Goal: Transaction & Acquisition: Purchase product/service

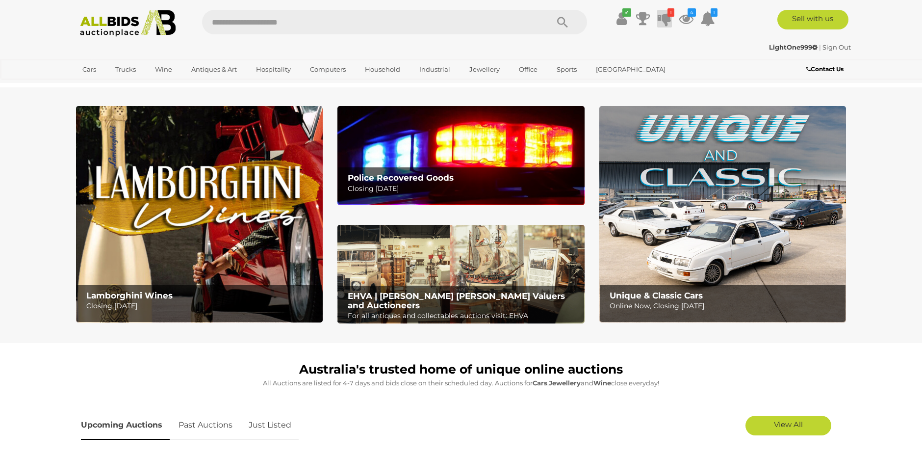
click at [664, 24] on icon at bounding box center [665, 19] width 14 height 18
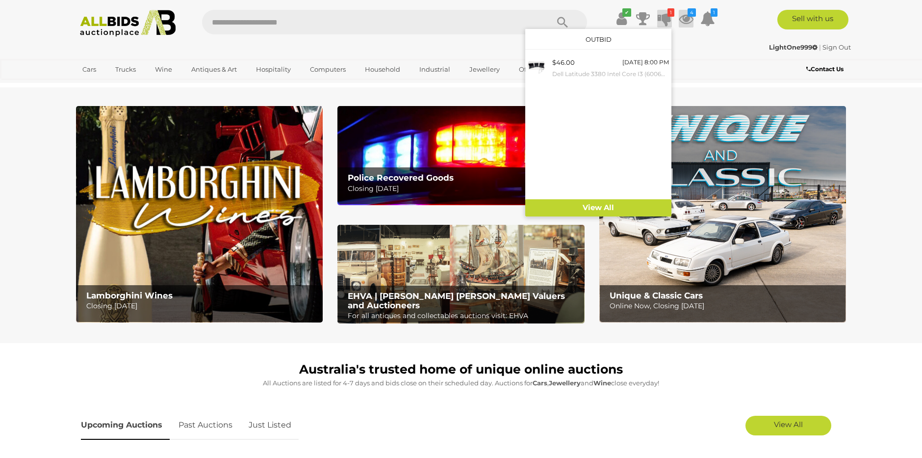
click at [689, 21] on icon at bounding box center [686, 19] width 15 height 18
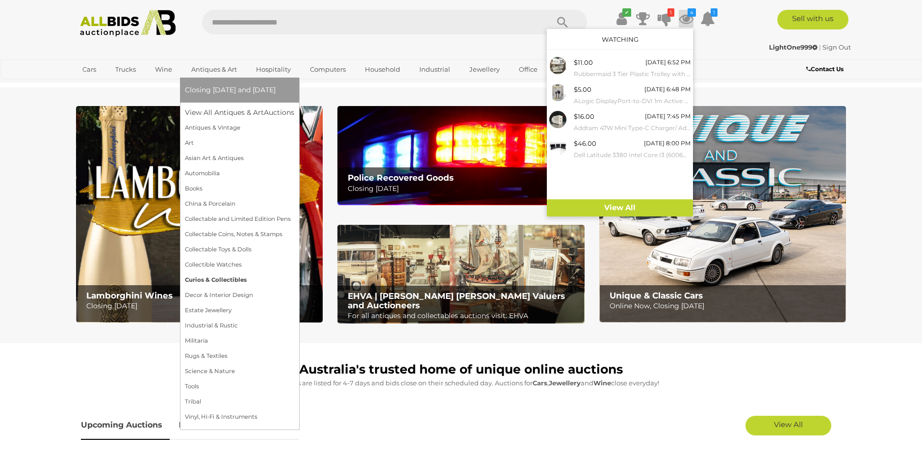
click at [237, 281] on link "Curios & Collectibles" at bounding box center [239, 279] width 109 height 15
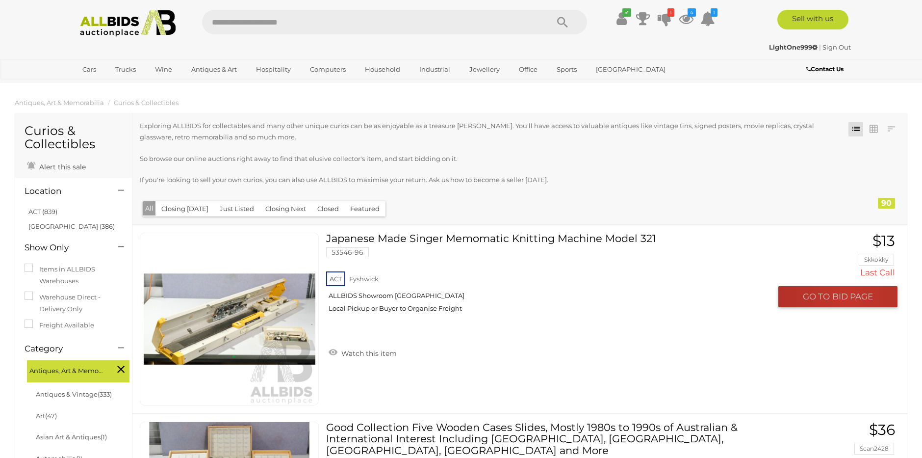
click at [848, 295] on span "BID PAGE" at bounding box center [852, 296] width 41 height 11
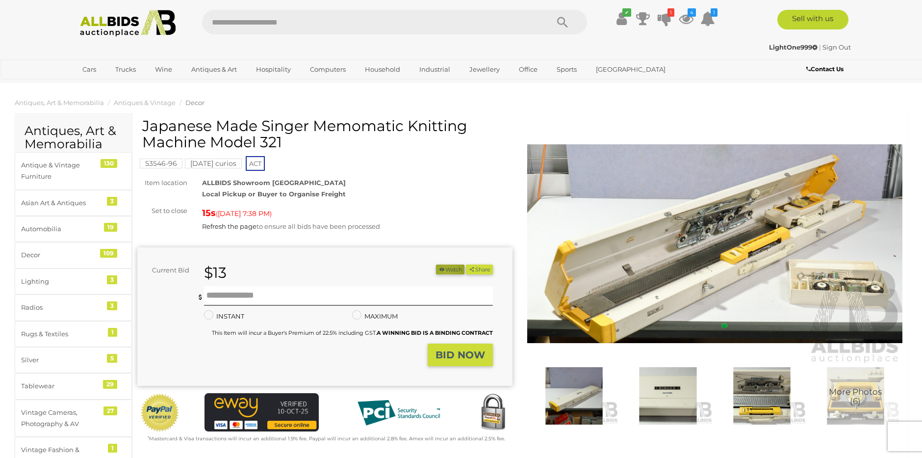
click at [442, 269] on button "Watch" at bounding box center [450, 269] width 28 height 10
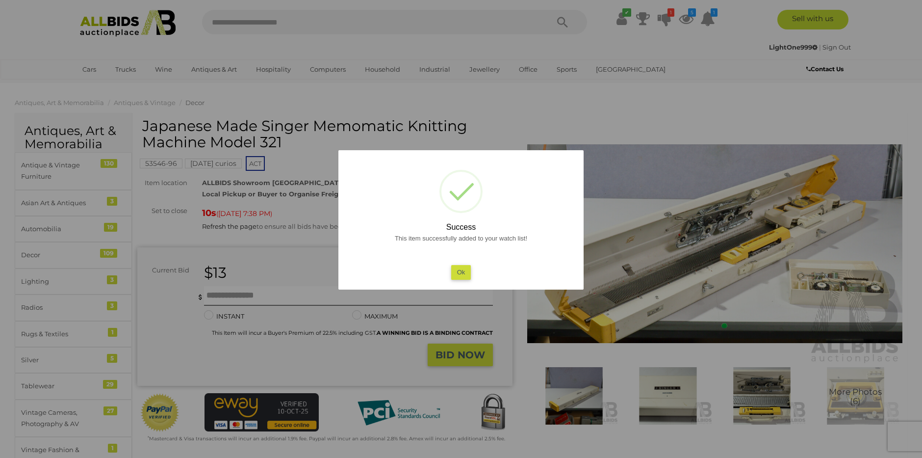
drag, startPoint x: 467, startPoint y: 271, endPoint x: 454, endPoint y: 270, distance: 12.8
click at [462, 270] on button "Ok" at bounding box center [461, 272] width 20 height 14
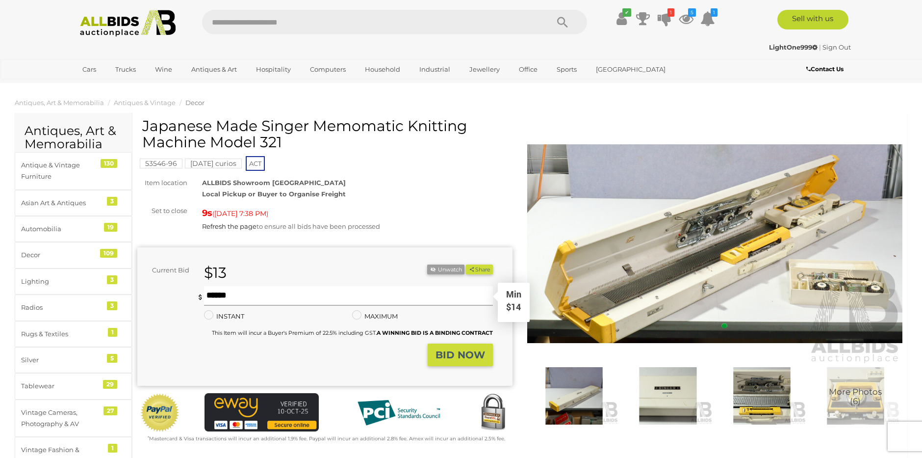
click at [237, 295] on input "text" at bounding box center [348, 296] width 289 height 20
type input "**"
click at [461, 357] on strong "BID NOW" at bounding box center [461, 355] width 50 height 12
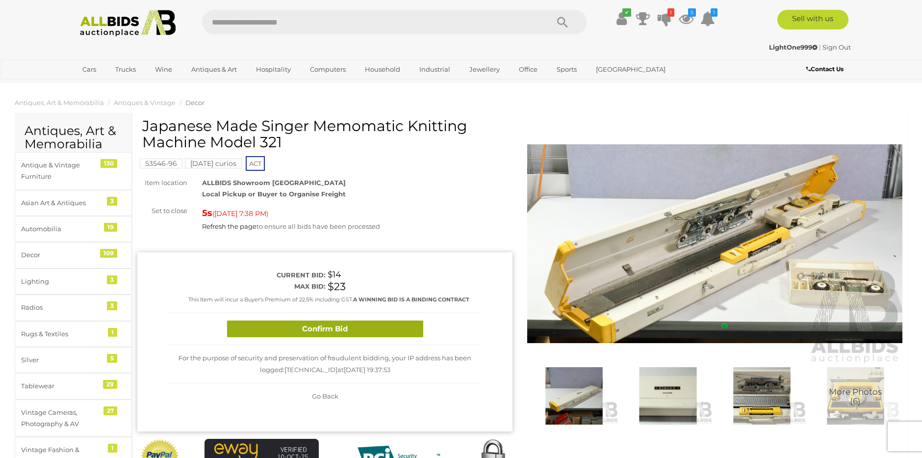
click at [329, 330] on button "Confirm Bid" at bounding box center [325, 328] width 196 height 17
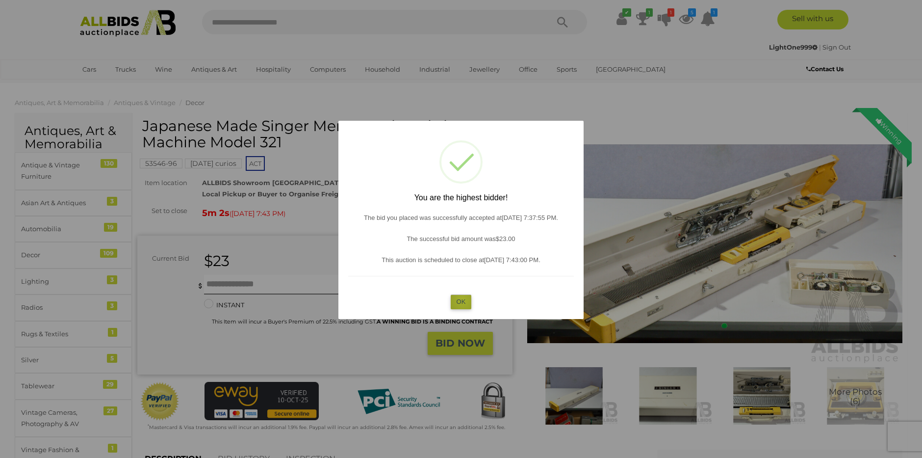
click at [463, 299] on button "OK" at bounding box center [461, 301] width 21 height 14
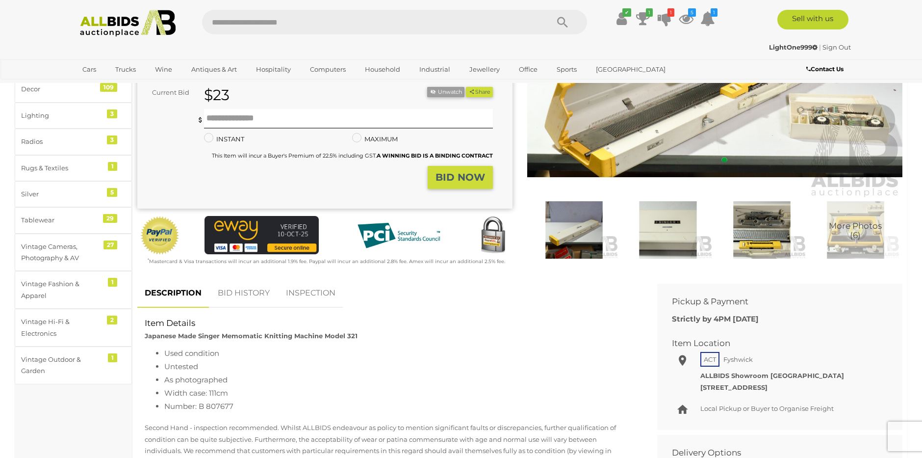
scroll to position [164, 0]
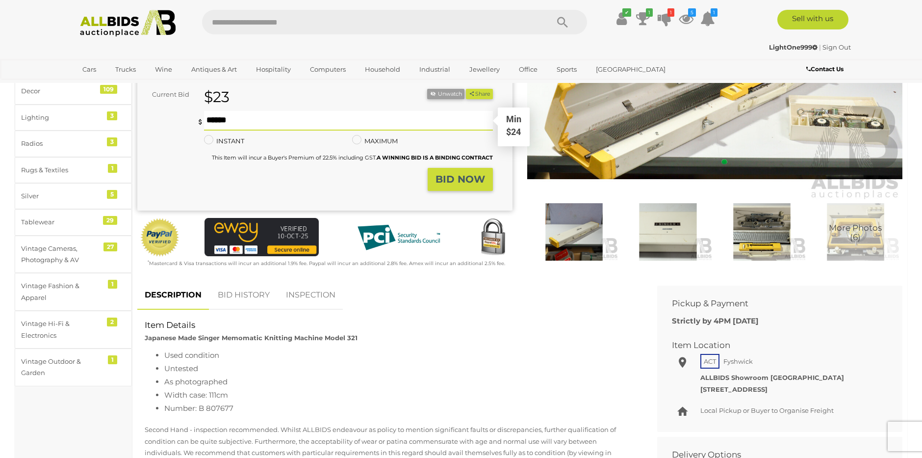
click at [234, 122] on input "text" at bounding box center [348, 121] width 289 height 20
click at [241, 292] on link "BID HISTORY" at bounding box center [243, 295] width 67 height 29
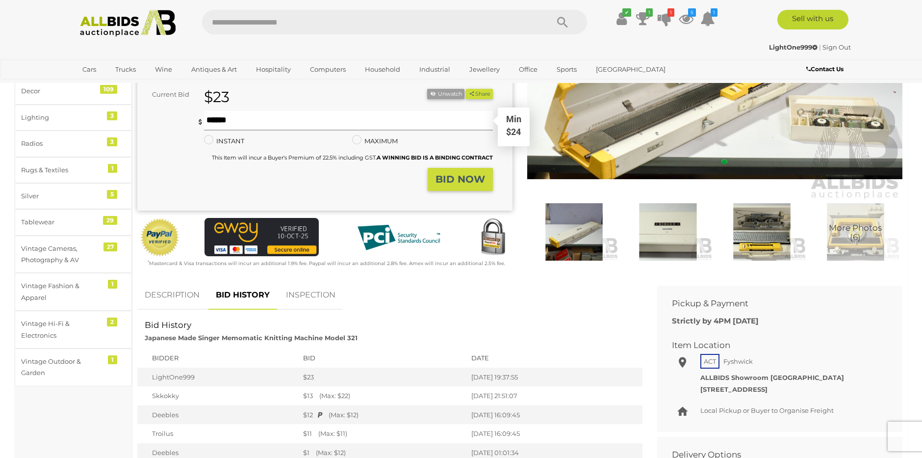
click at [227, 119] on input "text" at bounding box center [348, 121] width 289 height 20
type input "**"
click at [470, 183] on button "BID NOW" at bounding box center [460, 179] width 65 height 23
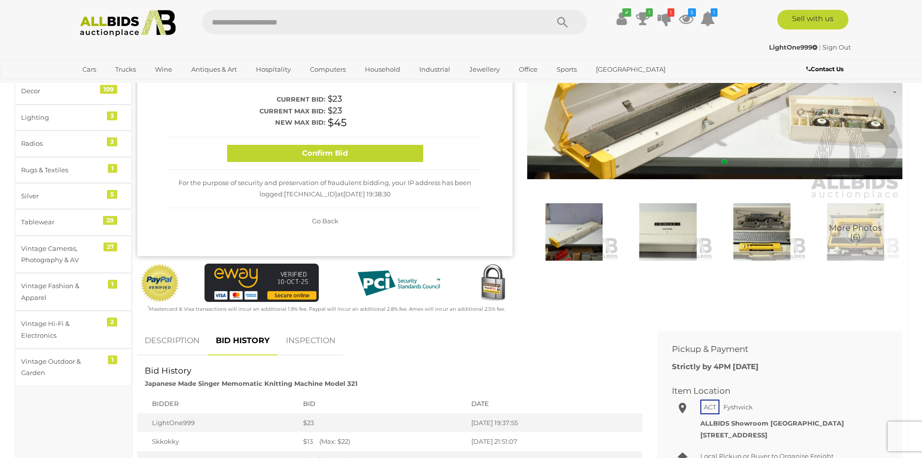
click at [310, 148] on button "Confirm Bid" at bounding box center [325, 153] width 196 height 17
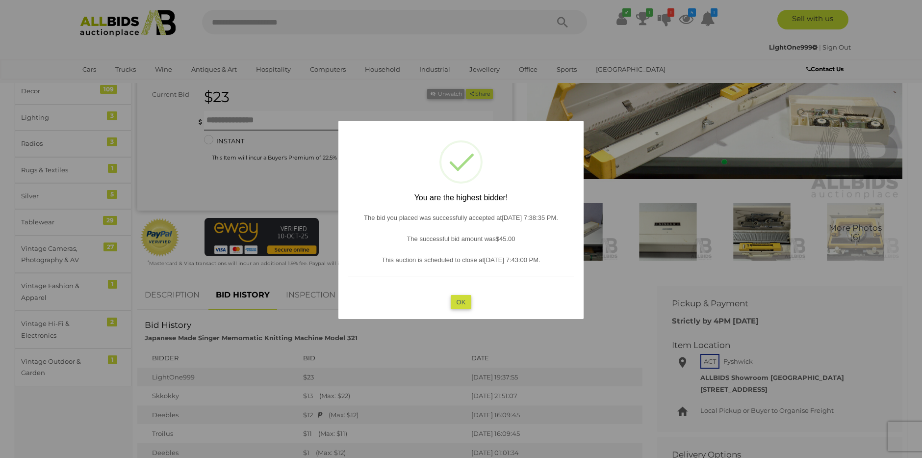
click at [465, 300] on button "OK" at bounding box center [461, 301] width 21 height 14
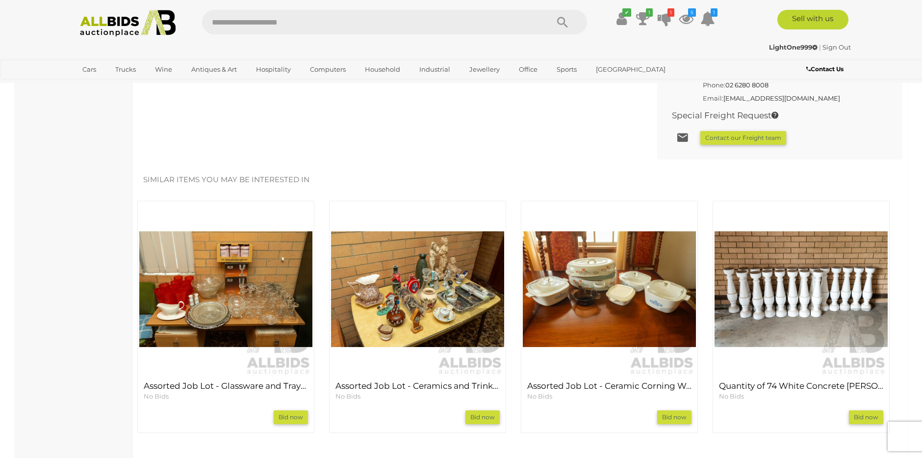
scroll to position [716, 0]
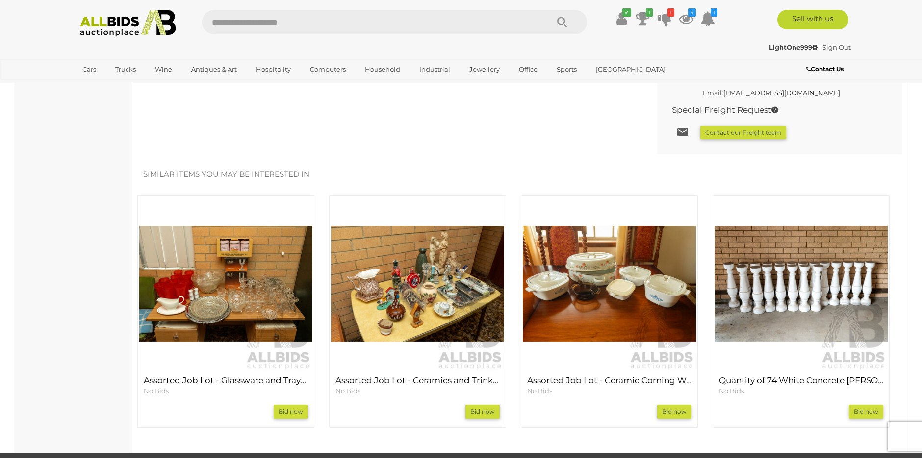
click at [629, 290] on img at bounding box center [609, 283] width 173 height 173
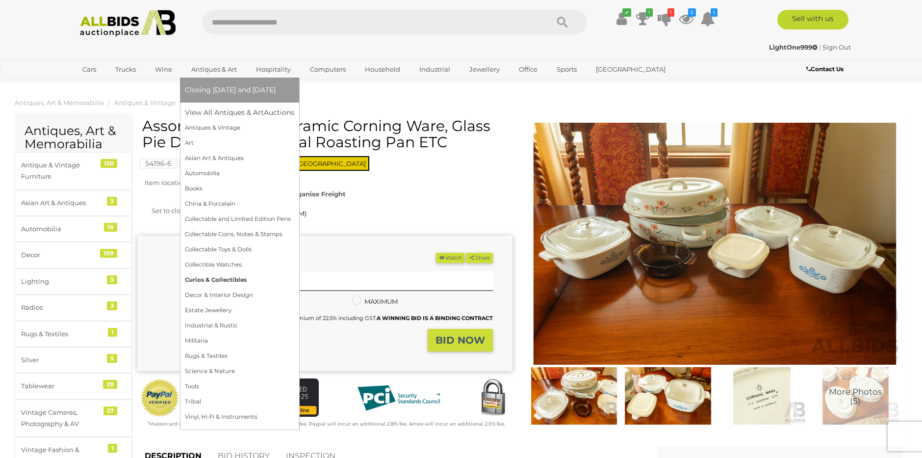
click at [229, 279] on link "Curios & Collectibles" at bounding box center [239, 279] width 109 height 15
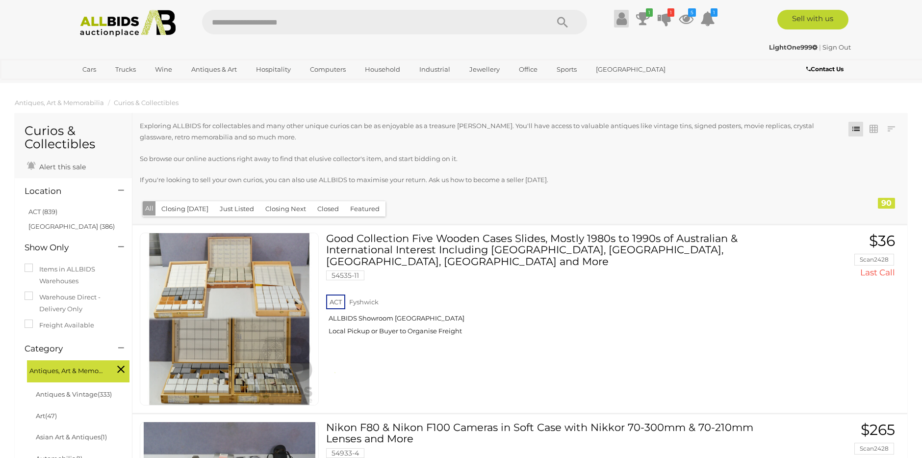
click at [624, 17] on icon at bounding box center [622, 19] width 10 height 18
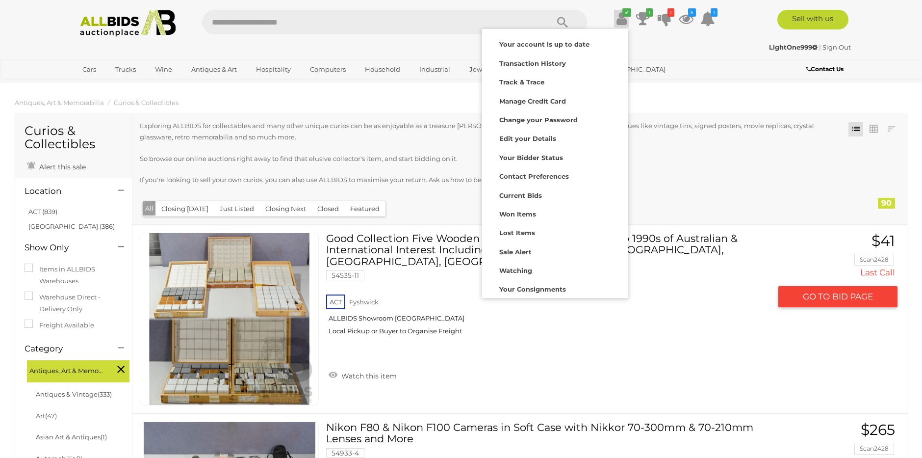
click at [282, 385] on img at bounding box center [230, 319] width 172 height 172
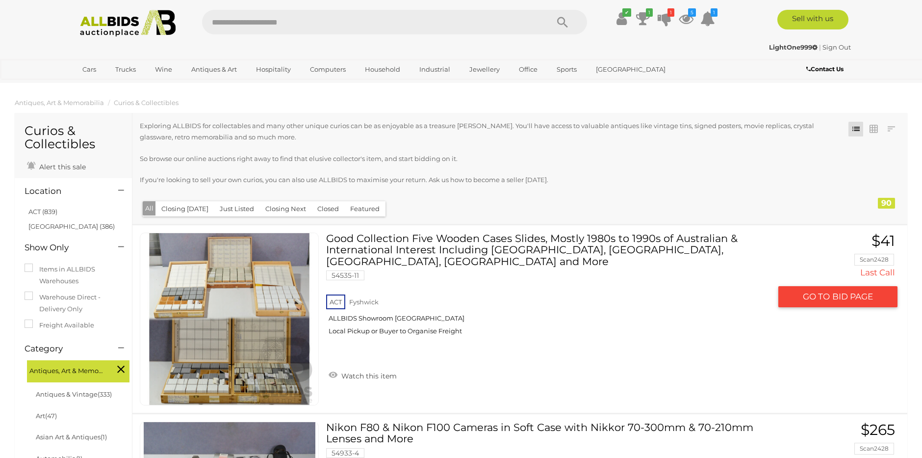
click at [282, 385] on img at bounding box center [230, 319] width 172 height 172
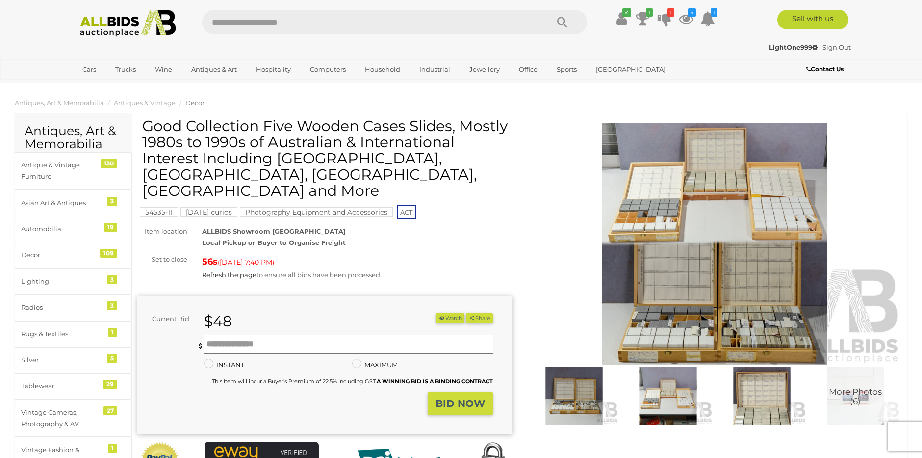
click at [760, 402] on img at bounding box center [762, 395] width 89 height 57
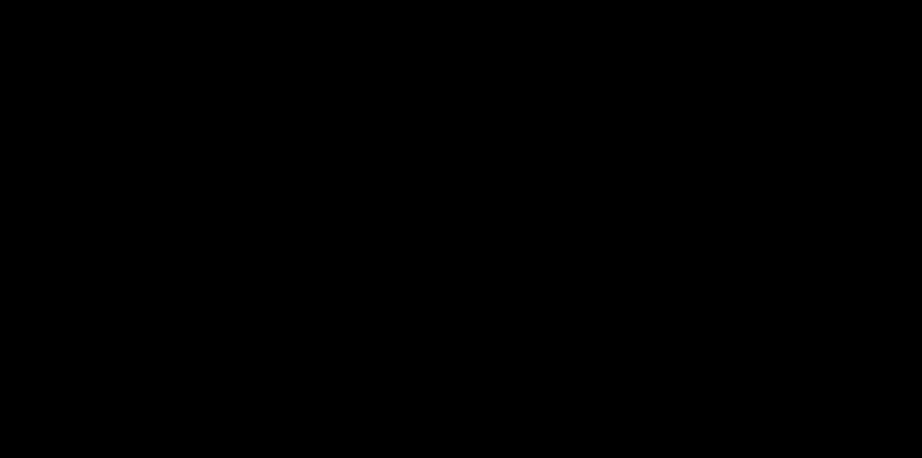
click at [760, 402] on div "4 / 6 Good Collection Five Wooden Cases Slides, Mostly 1980s to 1990s of Austra…" at bounding box center [461, 229] width 922 height 458
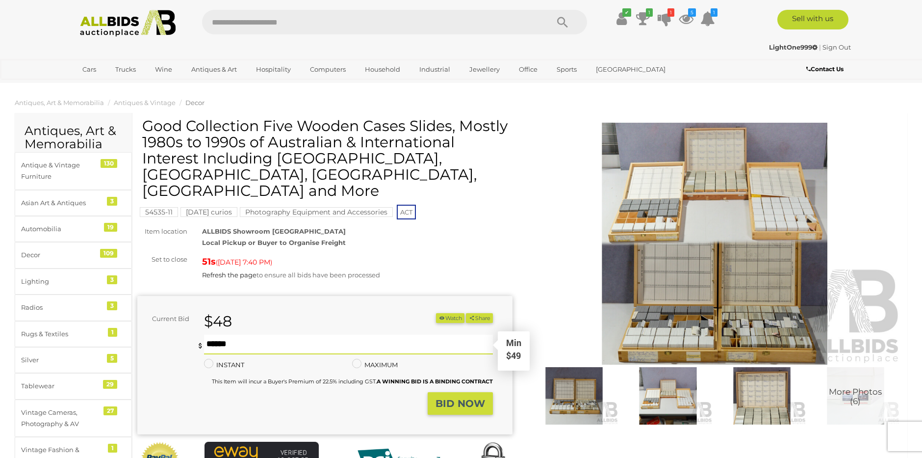
click at [244, 335] on input "text" at bounding box center [348, 345] width 289 height 20
type input "**"
click at [455, 397] on strong "BID NOW" at bounding box center [461, 403] width 50 height 12
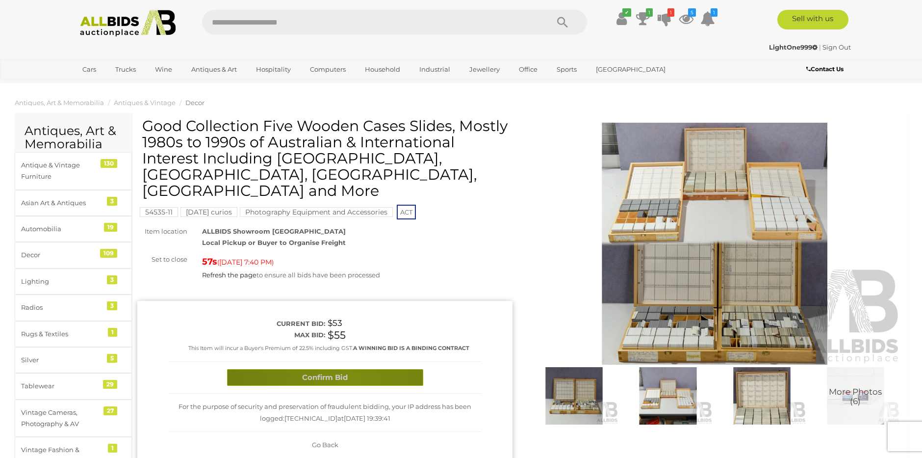
click at [347, 369] on button "Confirm Bid" at bounding box center [325, 377] width 196 height 17
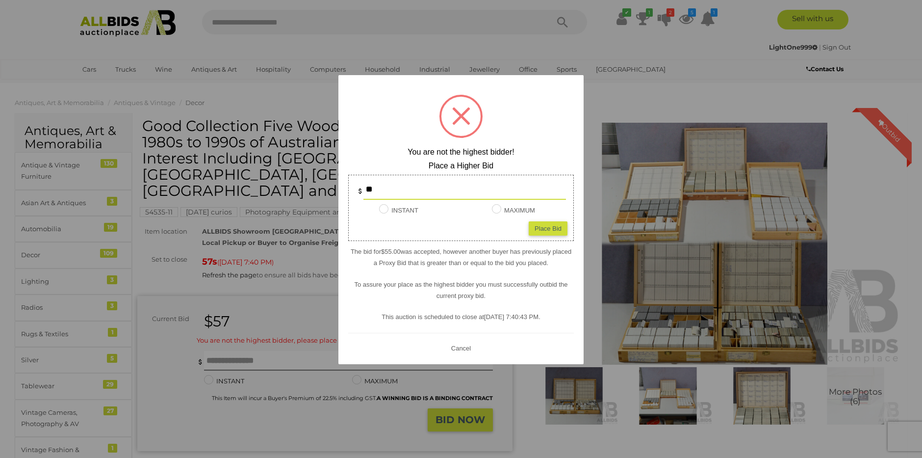
click at [547, 228] on div "Place Bid" at bounding box center [548, 228] width 39 height 14
type input "**"
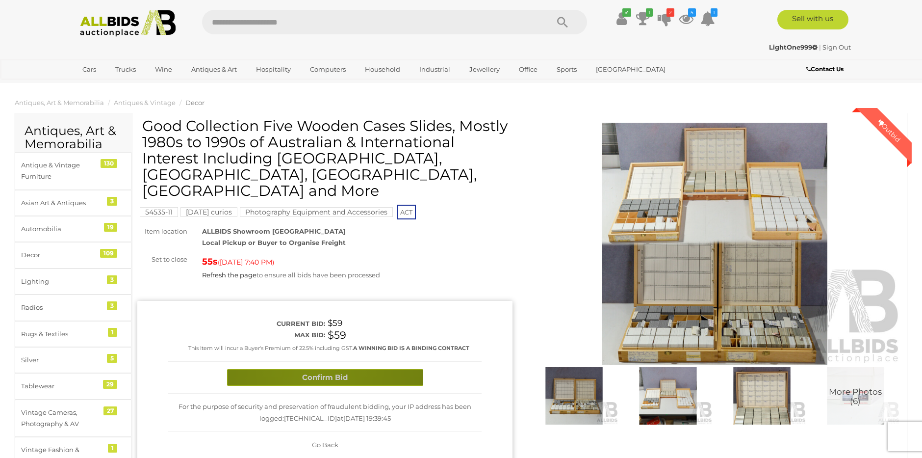
click at [314, 369] on button "Confirm Bid" at bounding box center [325, 377] width 196 height 17
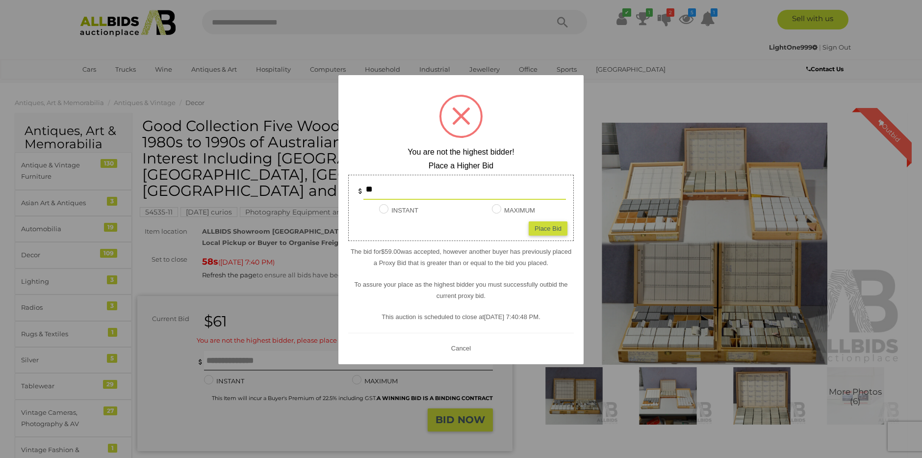
drag, startPoint x: 382, startPoint y: 189, endPoint x: 363, endPoint y: 192, distance: 19.4
click at [363, 192] on div "**" at bounding box center [461, 190] width 210 height 20
type input "**"
click at [552, 226] on div "Place Bid" at bounding box center [548, 228] width 39 height 14
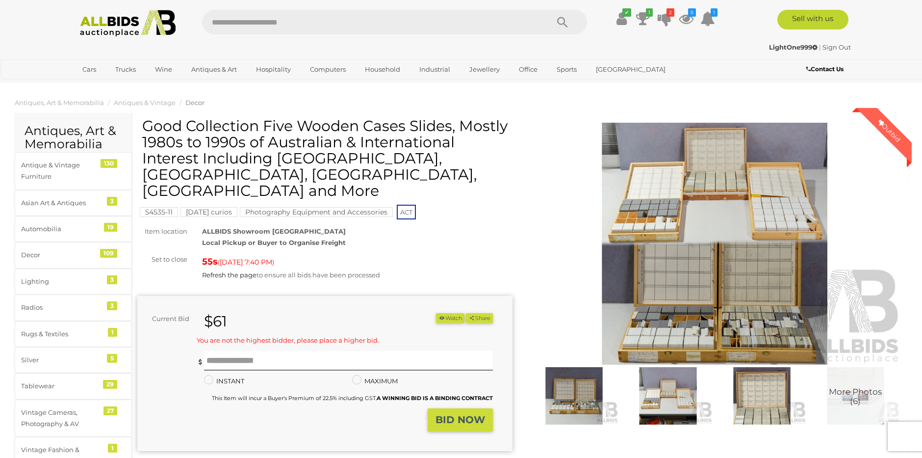
type input "**"
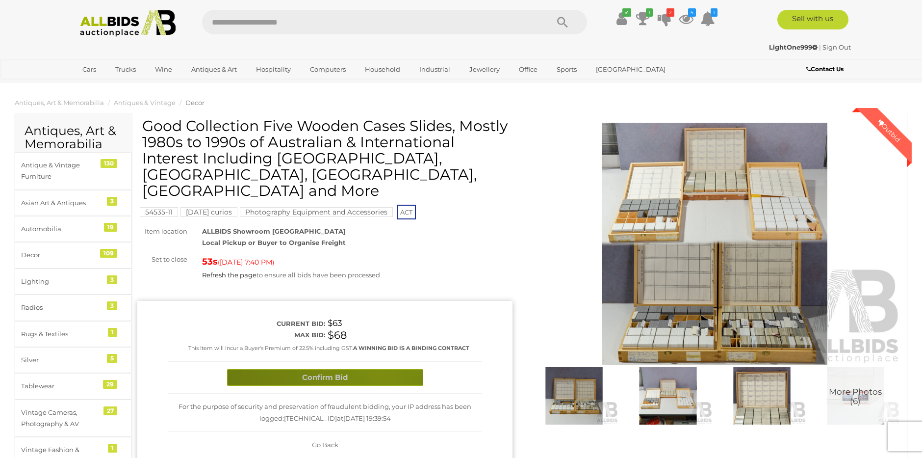
click at [383, 369] on button "Confirm Bid" at bounding box center [325, 377] width 196 height 17
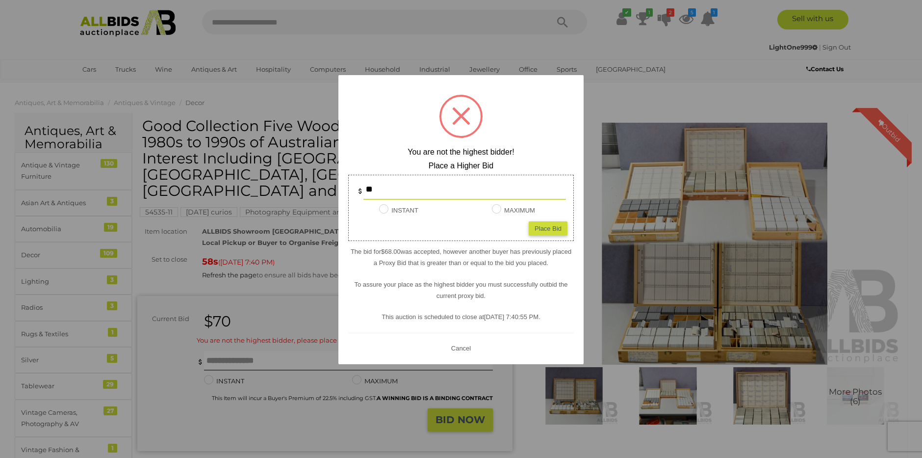
click at [550, 225] on div "Place Bid" at bounding box center [548, 228] width 39 height 14
type input "**"
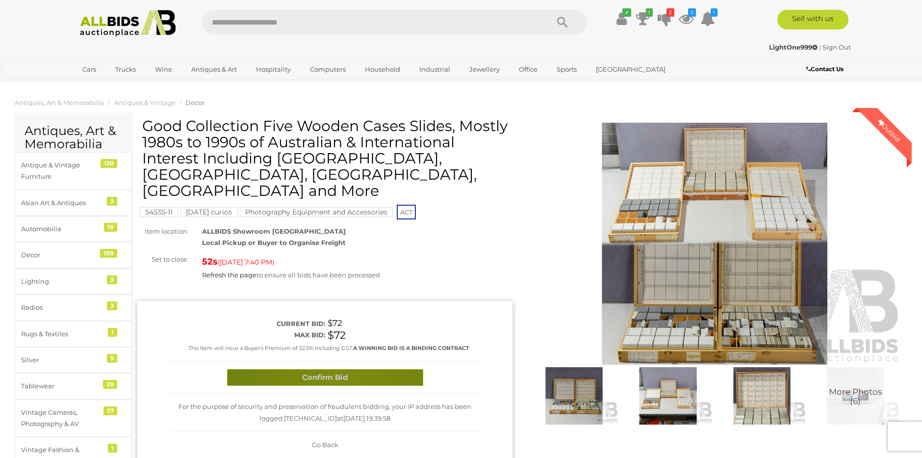
click at [337, 369] on button "Confirm Bid" at bounding box center [325, 377] width 196 height 17
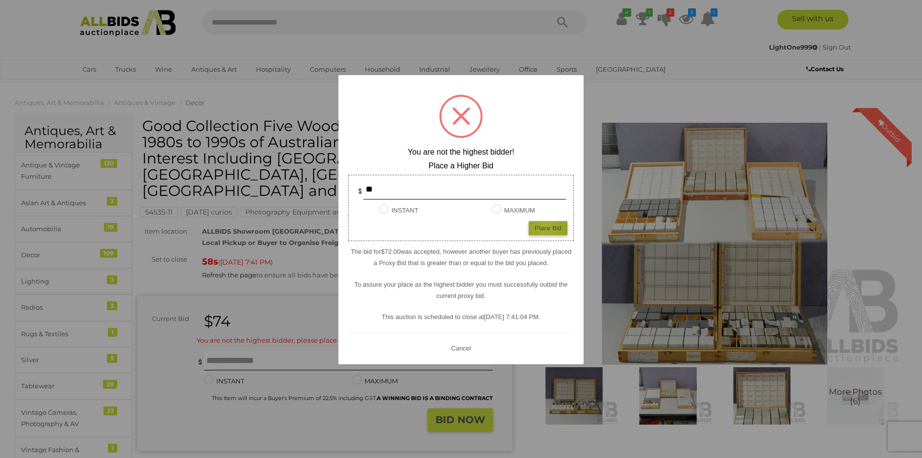
click at [545, 225] on div "Place Bid" at bounding box center [548, 228] width 39 height 14
type input "**"
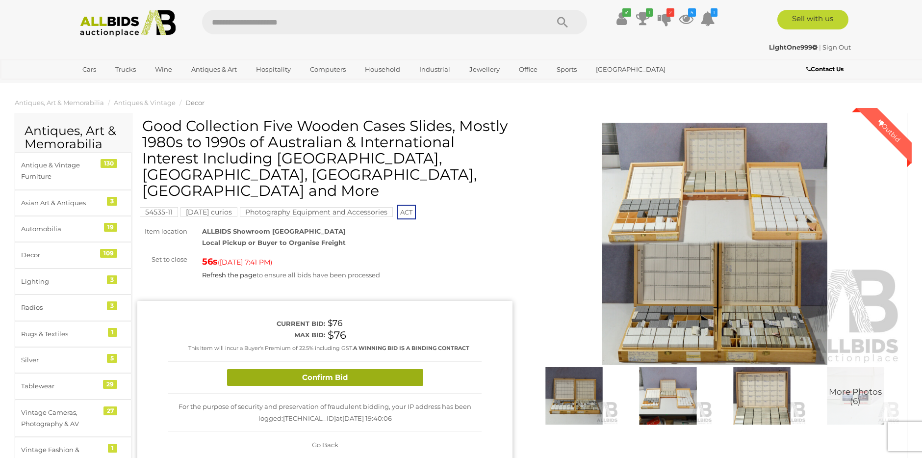
click at [319, 369] on button "Confirm Bid" at bounding box center [325, 377] width 196 height 17
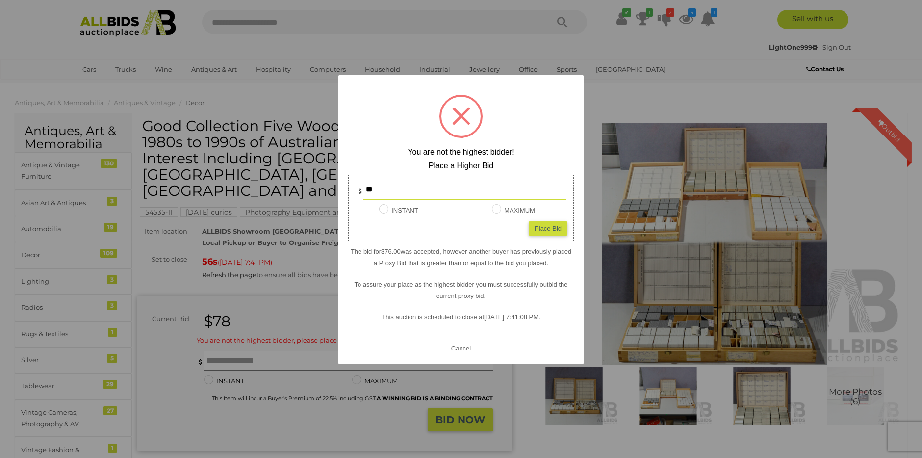
click at [285, 287] on div at bounding box center [461, 229] width 922 height 458
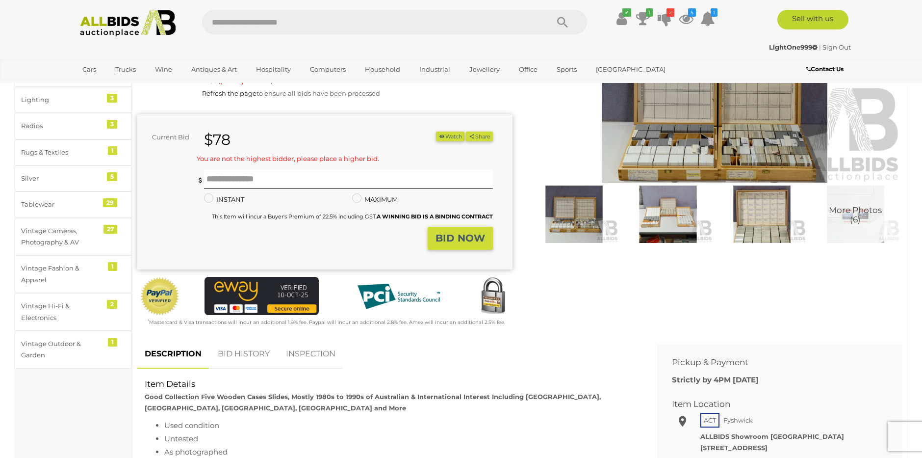
scroll to position [178, 0]
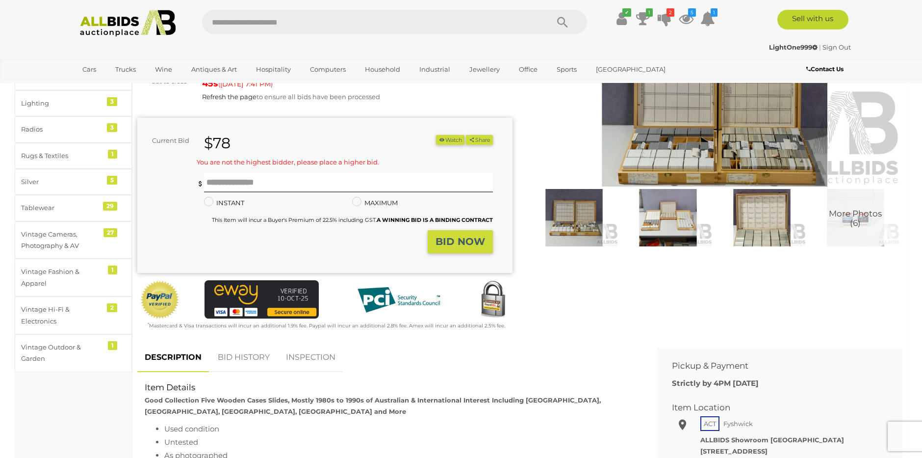
click at [242, 343] on link "BID HISTORY" at bounding box center [243, 357] width 67 height 29
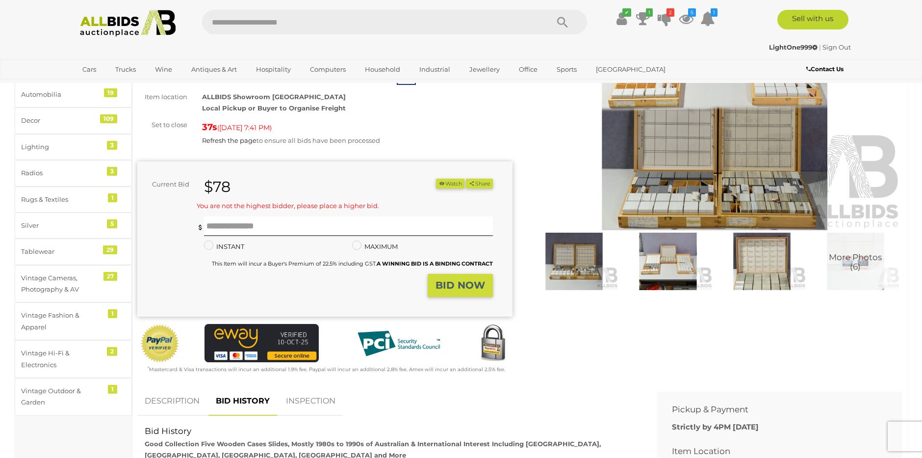
scroll to position [0, 0]
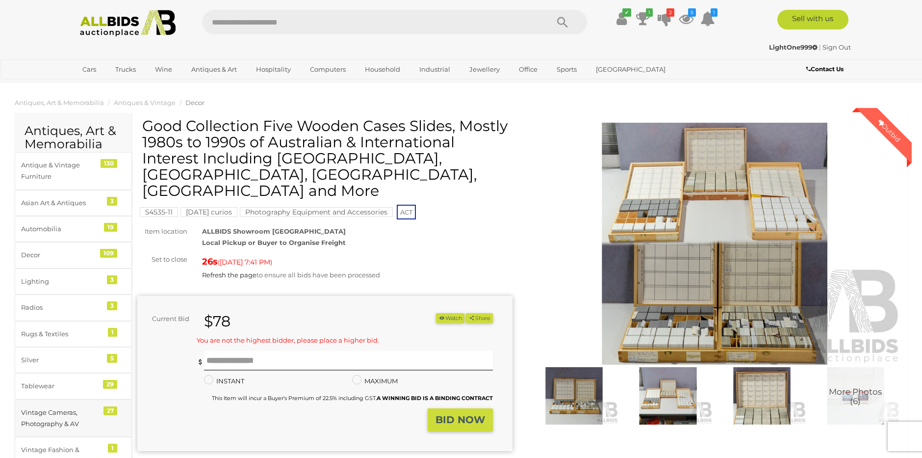
click at [61, 412] on div "Vintage Cameras, Photography & AV" at bounding box center [61, 418] width 81 height 23
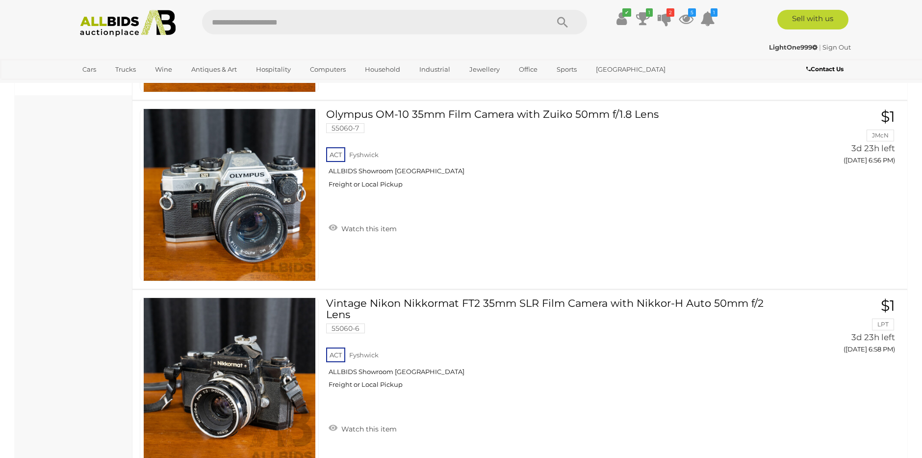
scroll to position [806, 0]
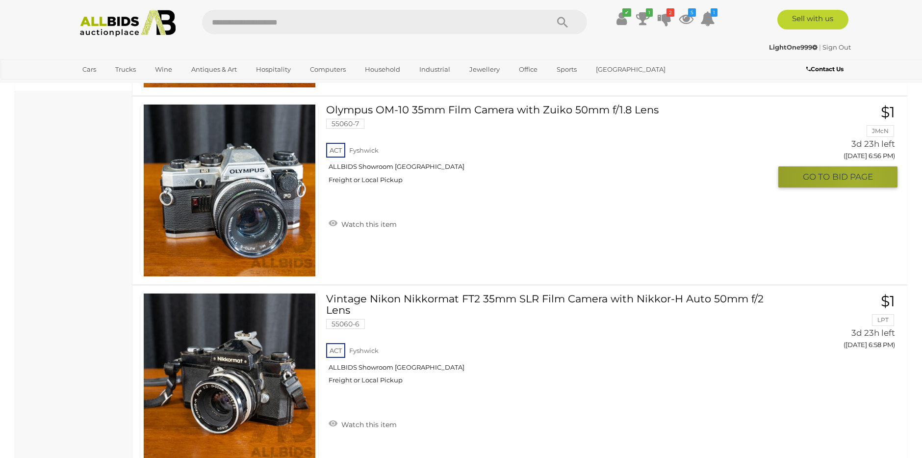
click at [857, 178] on span "BID PAGE" at bounding box center [852, 176] width 41 height 11
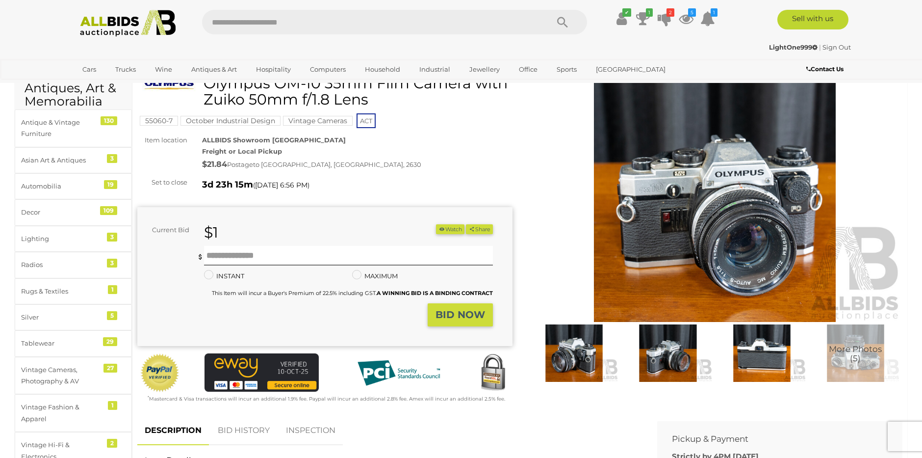
scroll to position [26, 0]
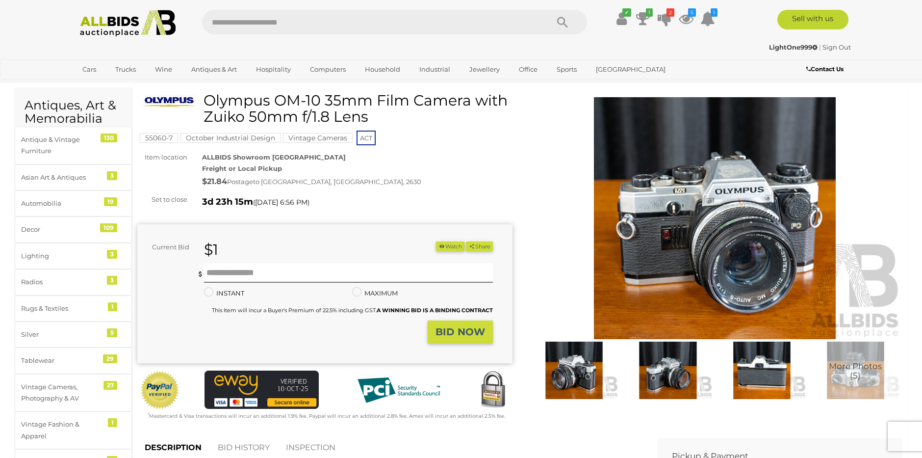
click at [453, 244] on button "Watch" at bounding box center [450, 246] width 28 height 10
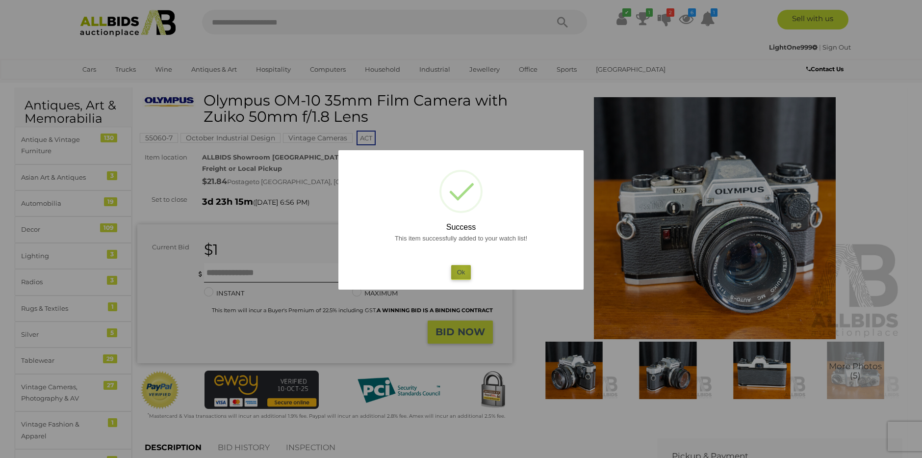
drag, startPoint x: 464, startPoint y: 269, endPoint x: 457, endPoint y: 267, distance: 7.3
click at [462, 268] on button "Ok" at bounding box center [461, 272] width 20 height 14
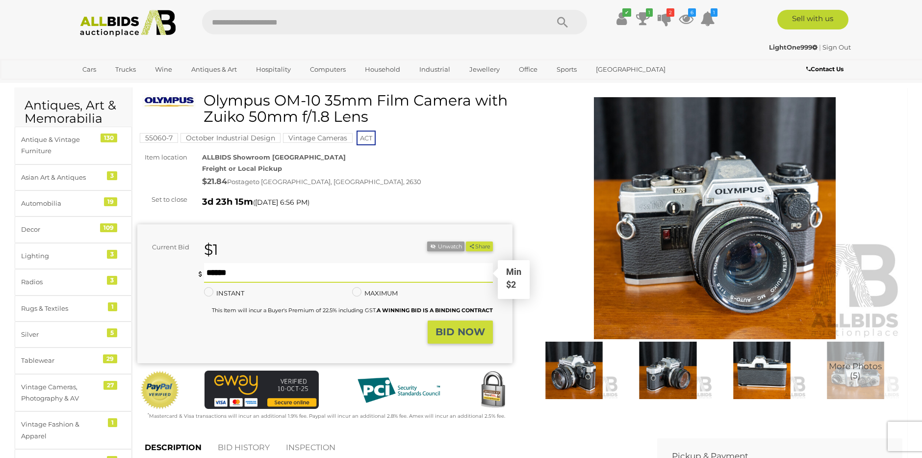
click at [240, 272] on input "text" at bounding box center [348, 273] width 289 height 20
type input "**"
click at [457, 330] on strong "BID NOW" at bounding box center [461, 332] width 50 height 12
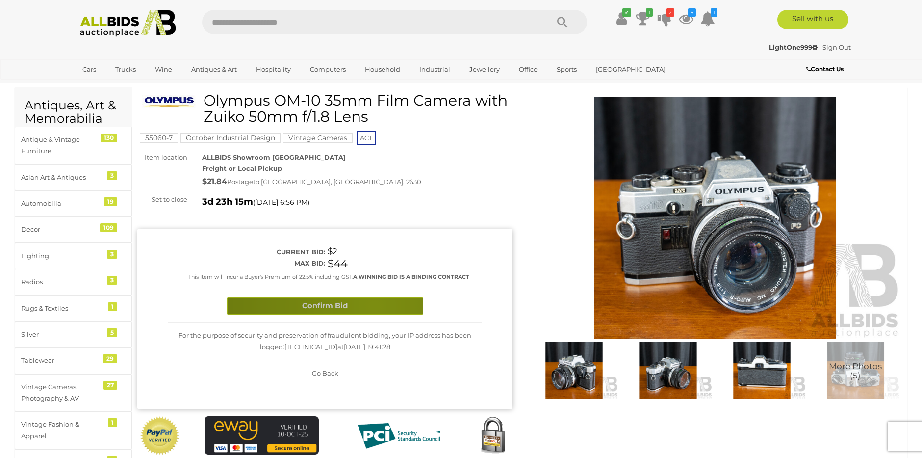
click at [374, 303] on button "Confirm Bid" at bounding box center [325, 305] width 196 height 17
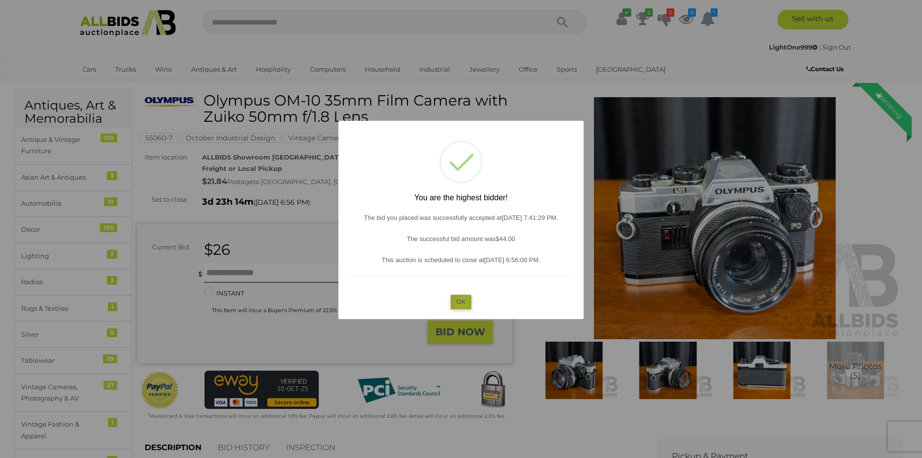
click at [463, 301] on button "OK" at bounding box center [461, 301] width 21 height 14
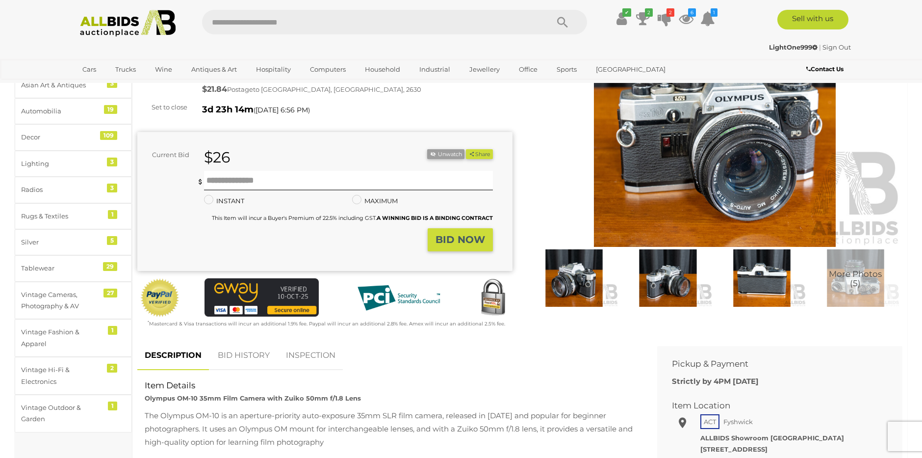
scroll to position [0, 0]
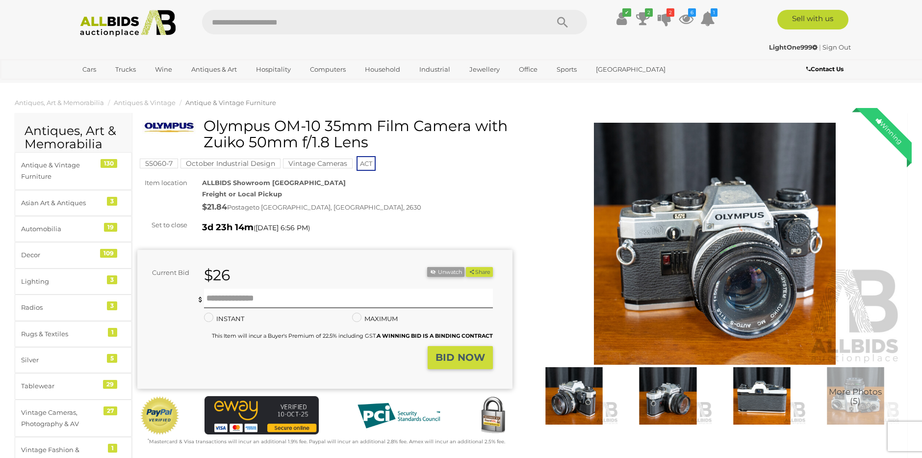
click at [322, 160] on mark "Vintage Cameras" at bounding box center [318, 163] width 70 height 10
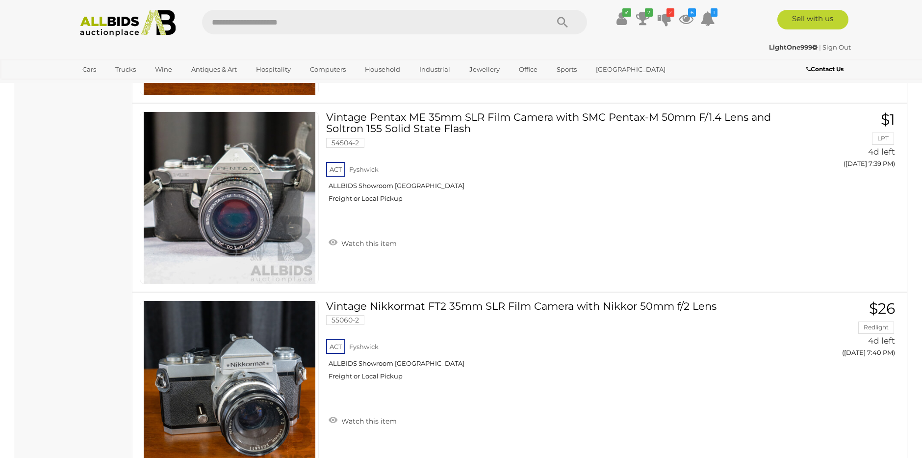
scroll to position [1372, 0]
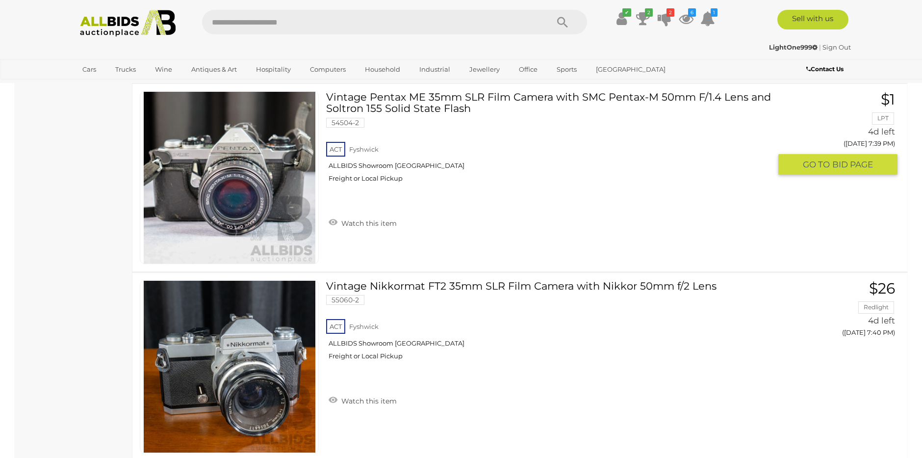
click at [418, 101] on link "Vintage Pentax ME 35mm SLR Film Camera with SMC Pentax-M 50mm F/1.4 Lens and So…" at bounding box center [553, 140] width 438 height 99
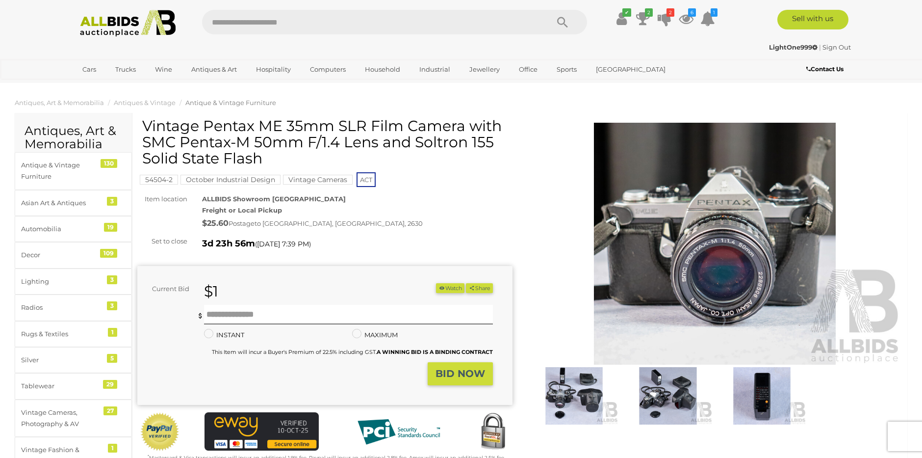
click at [587, 409] on img at bounding box center [574, 395] width 89 height 57
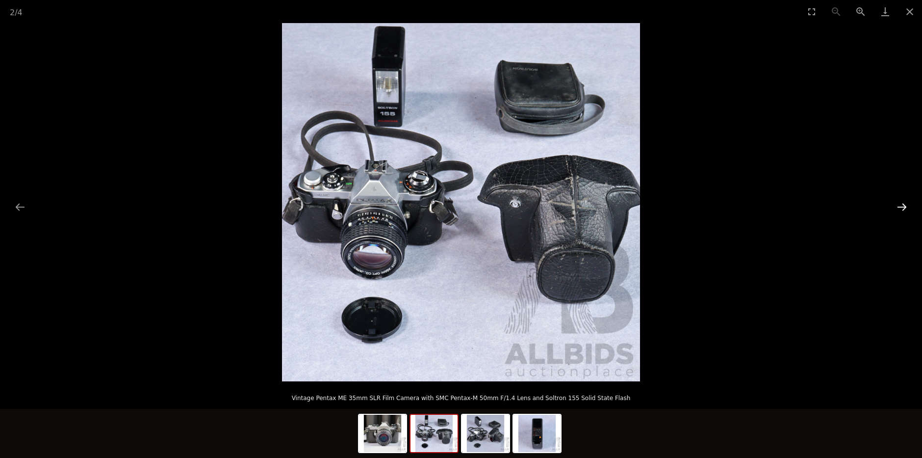
click at [900, 209] on button "Next slide" at bounding box center [902, 206] width 21 height 19
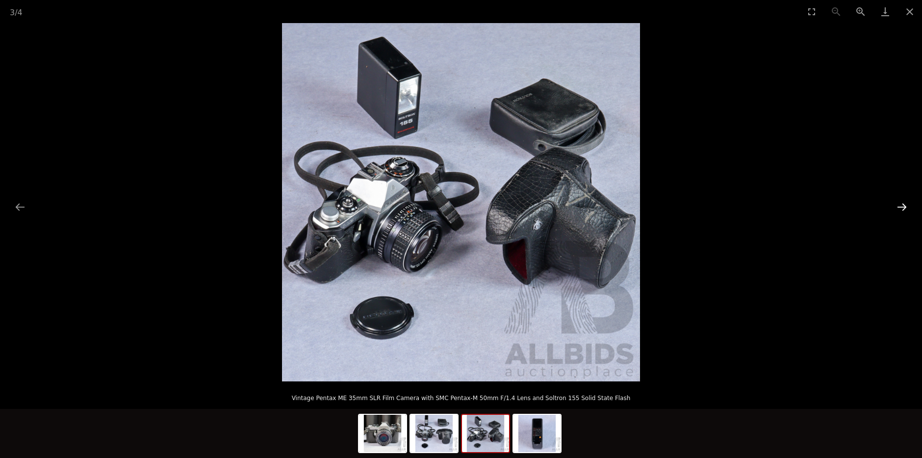
click at [900, 209] on button "Next slide" at bounding box center [902, 206] width 21 height 19
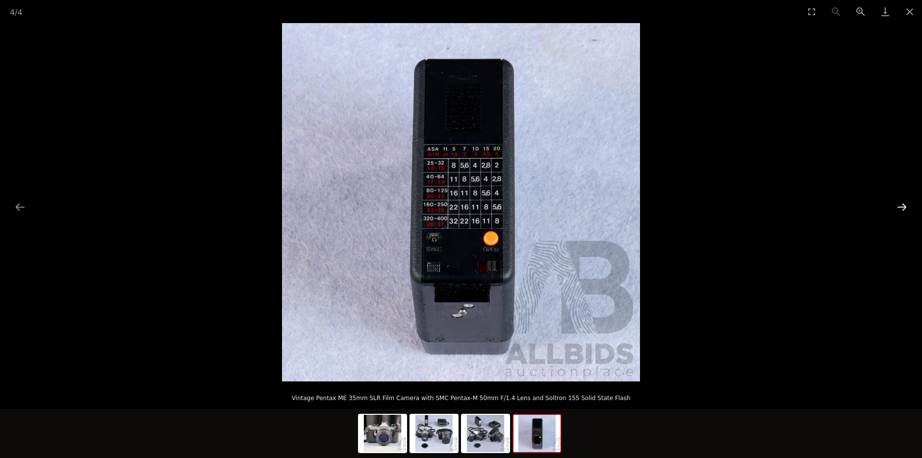
click at [900, 209] on button "Next slide" at bounding box center [902, 206] width 21 height 19
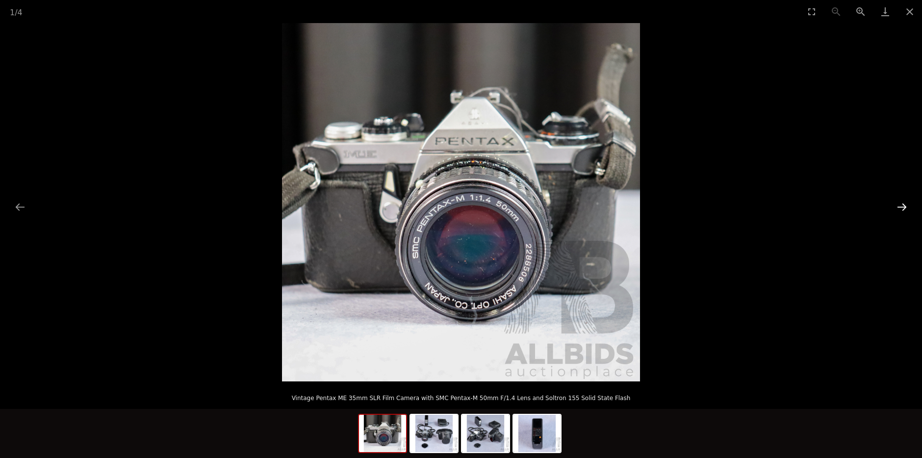
click at [900, 209] on button "Next slide" at bounding box center [902, 206] width 21 height 19
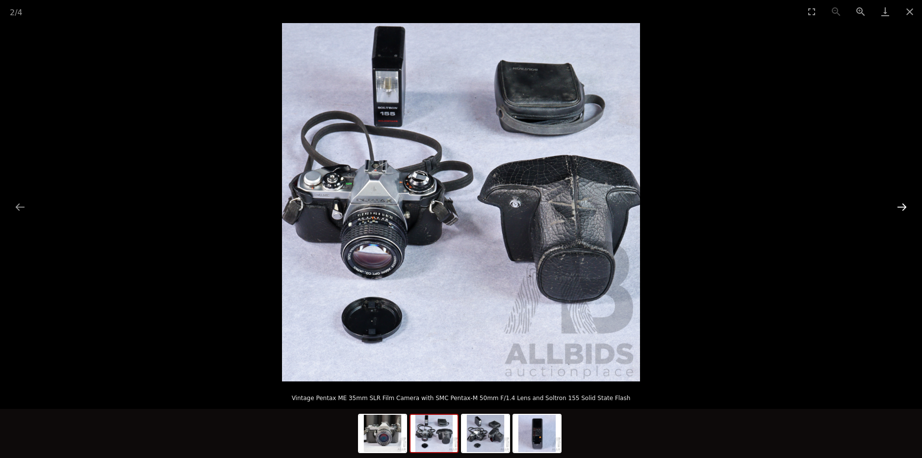
click at [900, 209] on button "Next slide" at bounding box center [902, 206] width 21 height 19
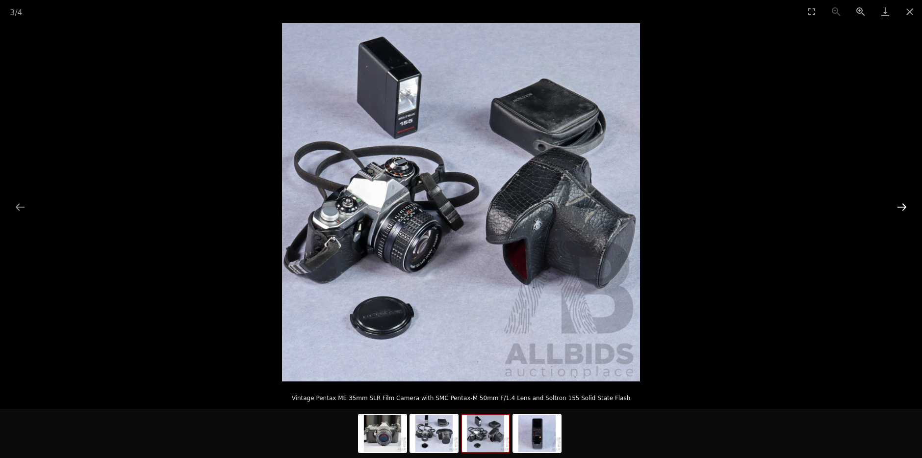
click at [901, 209] on button "Next slide" at bounding box center [902, 206] width 21 height 19
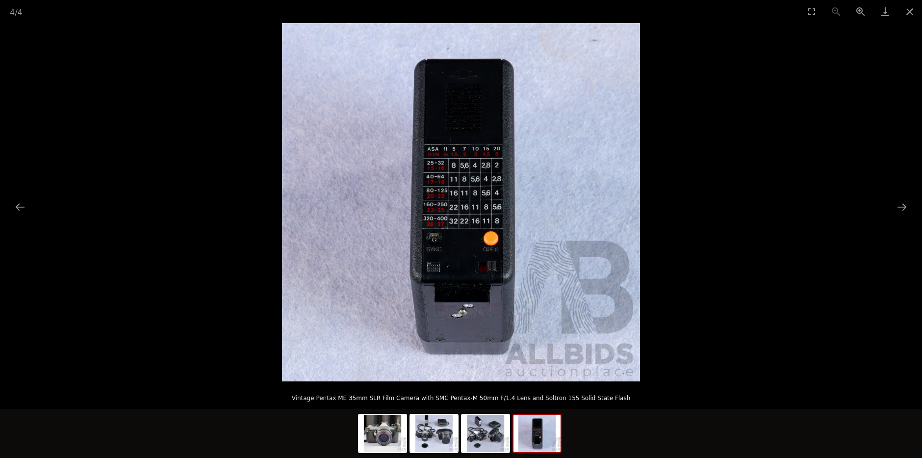
drag, startPoint x: 447, startPoint y: 149, endPoint x: 361, endPoint y: 104, distance: 97.4
click at [385, 122] on img at bounding box center [461, 202] width 358 height 358
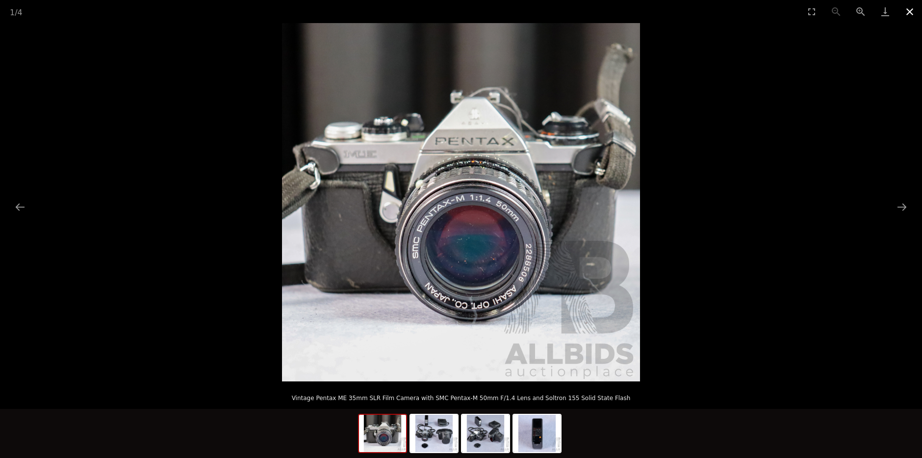
click at [913, 11] on button "Close gallery" at bounding box center [910, 11] width 25 height 23
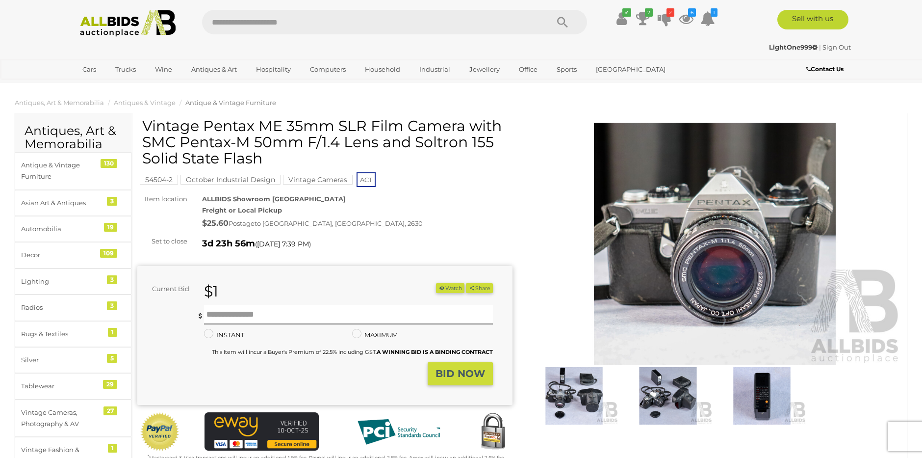
click at [448, 287] on button "Watch" at bounding box center [450, 288] width 28 height 10
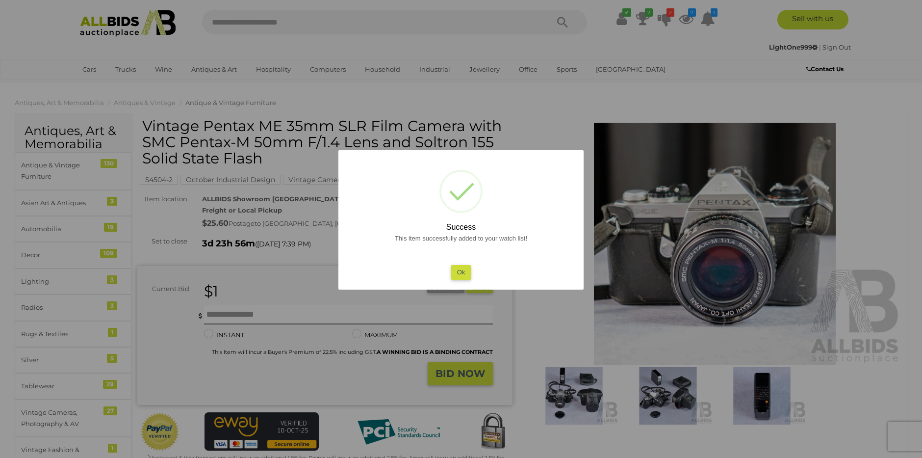
click at [225, 311] on div at bounding box center [461, 229] width 922 height 458
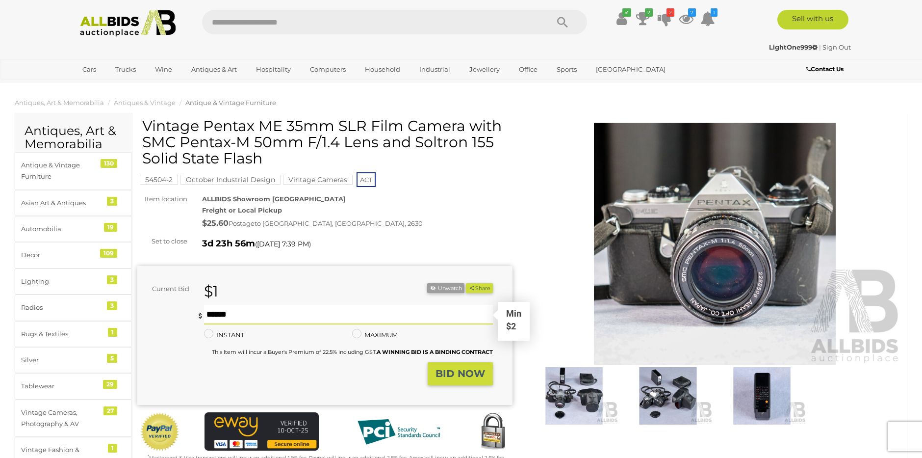
click at [225, 312] on input "text" at bounding box center [348, 315] width 289 height 20
type input "**"
click at [454, 368] on strong "BID NOW" at bounding box center [461, 373] width 50 height 12
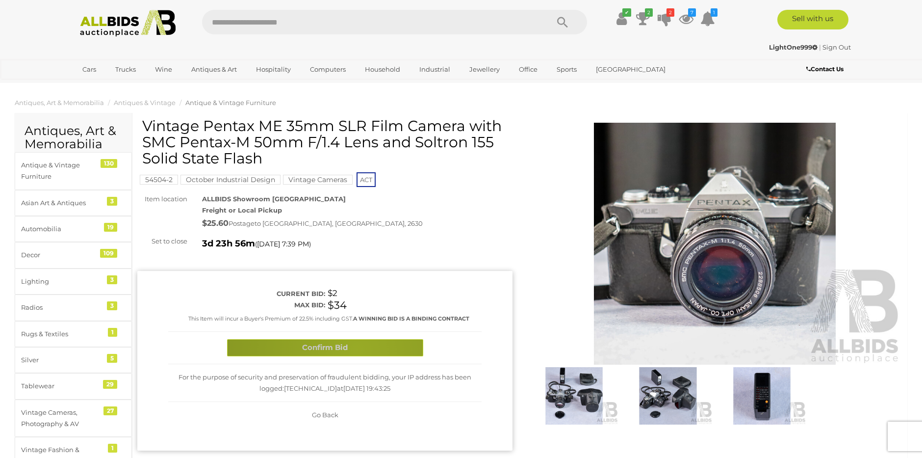
click at [357, 347] on button "Confirm Bid" at bounding box center [325, 347] width 196 height 17
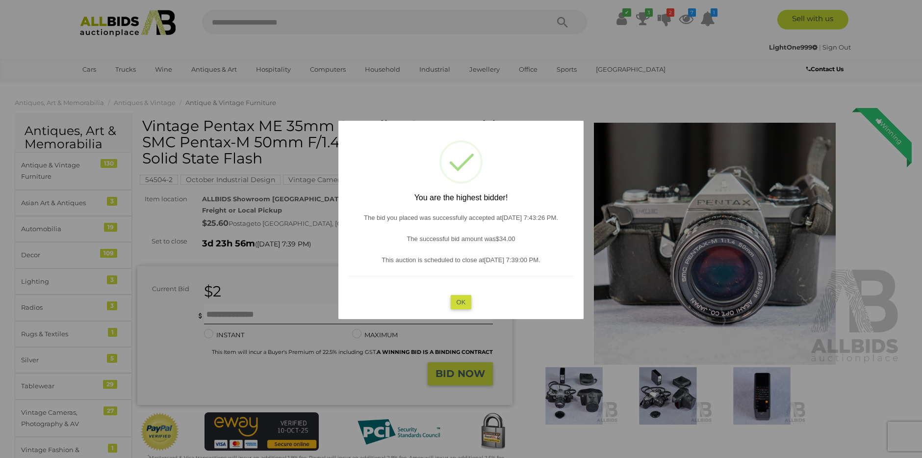
click at [462, 306] on button "OK" at bounding box center [461, 301] width 21 height 14
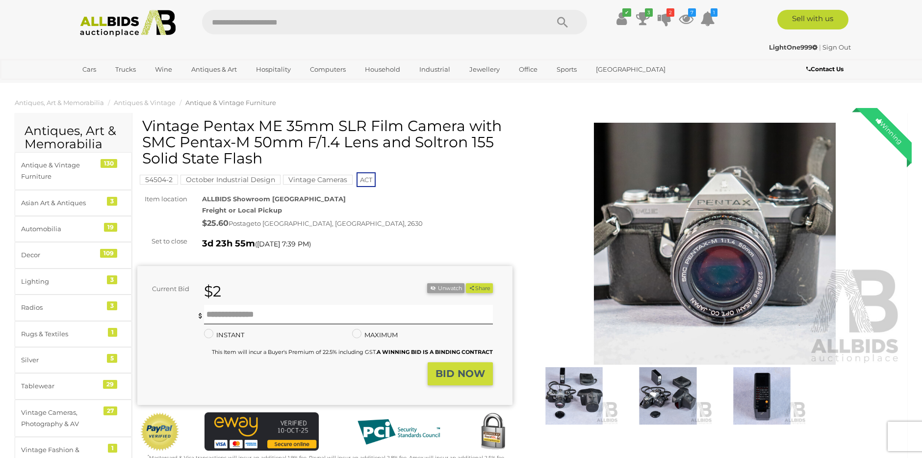
click at [314, 180] on mark "Vintage Cameras" at bounding box center [318, 180] width 70 height 10
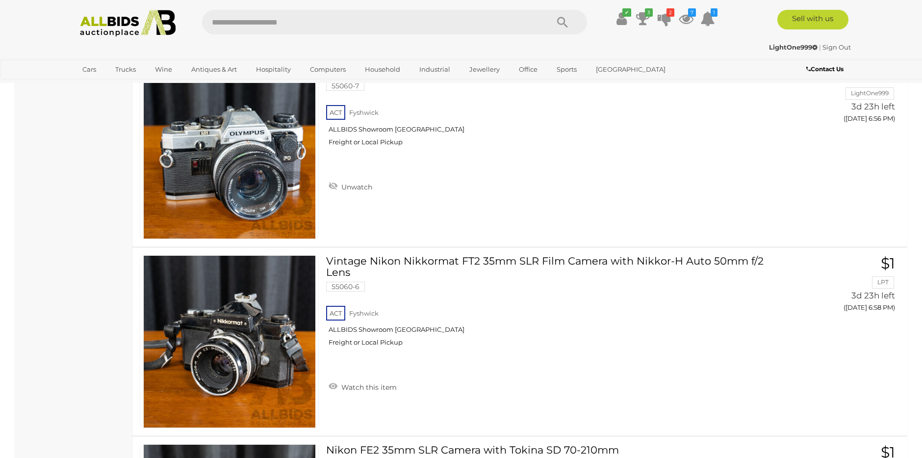
scroll to position [394, 0]
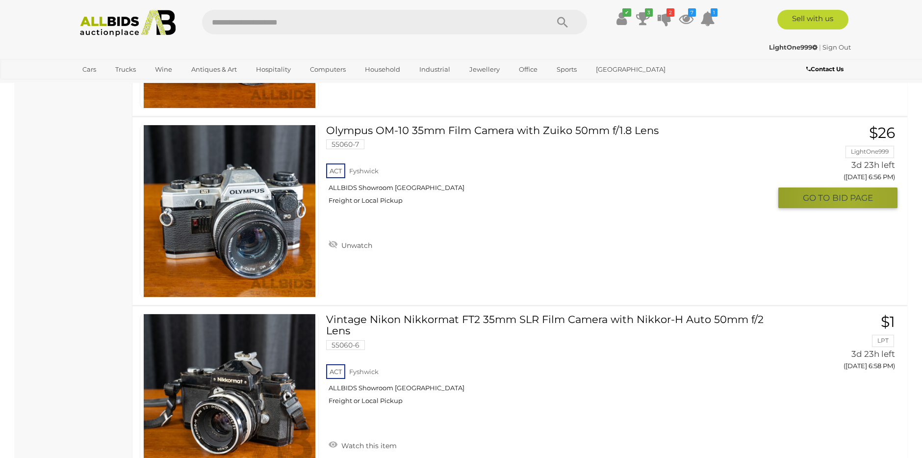
click at [850, 198] on span "BID PAGE" at bounding box center [852, 197] width 41 height 11
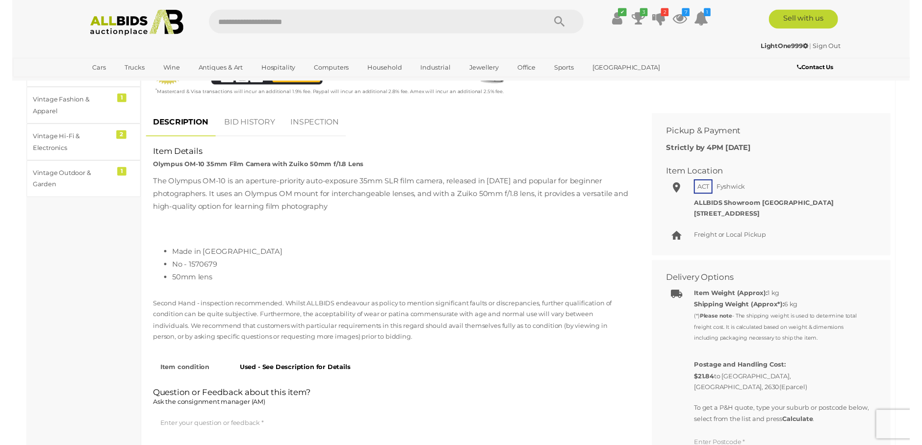
scroll to position [298, 0]
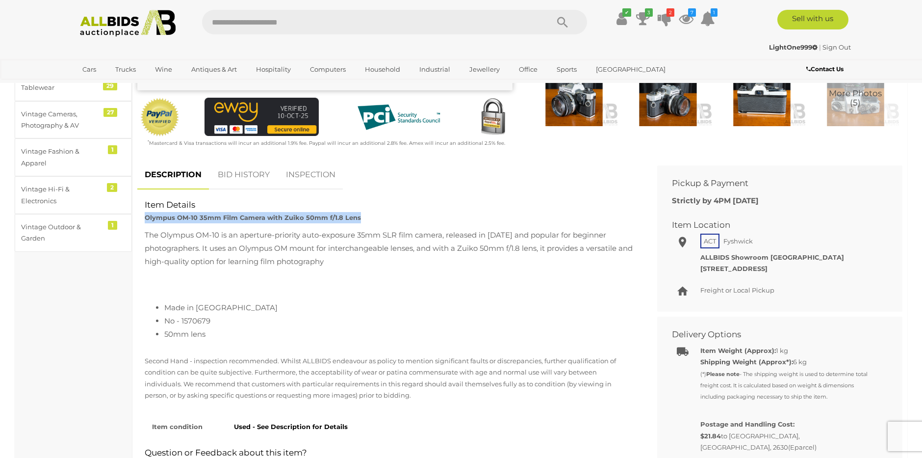
drag, startPoint x: 145, startPoint y: 213, endPoint x: 358, endPoint y: 215, distance: 212.4
click at [358, 215] on div "Item Details Olympus OM-10 35mm Film Camera with Zuiko 50mm f/1.8 Lens" at bounding box center [389, 211] width 505 height 24
copy strong "Olympus OM-10 35mm Film Camera with Zuiko 50mm f/1.8 Lens"
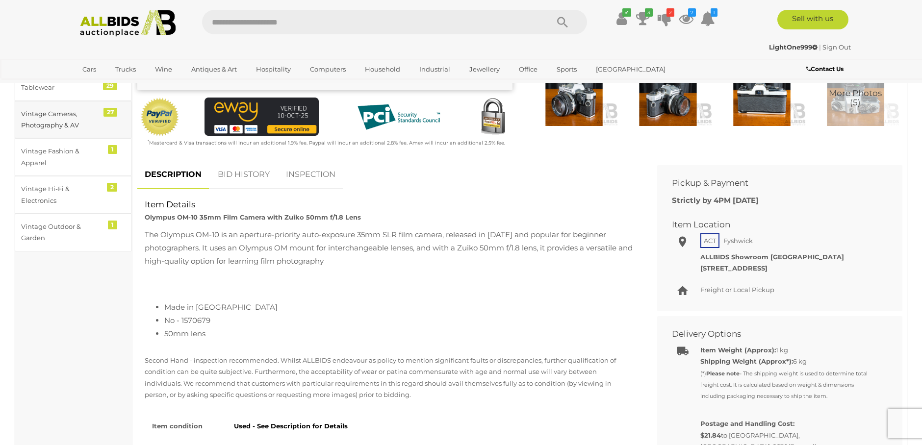
click at [58, 113] on div "Vintage Cameras, Photography & AV" at bounding box center [61, 119] width 81 height 23
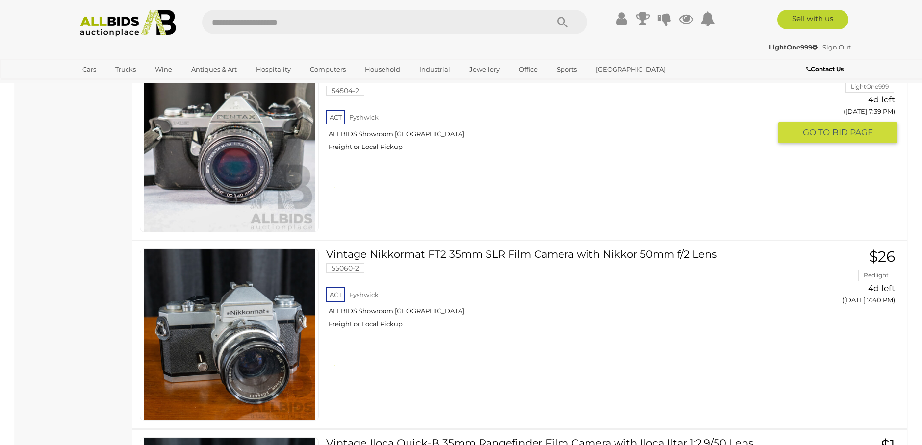
scroll to position [1417, 0]
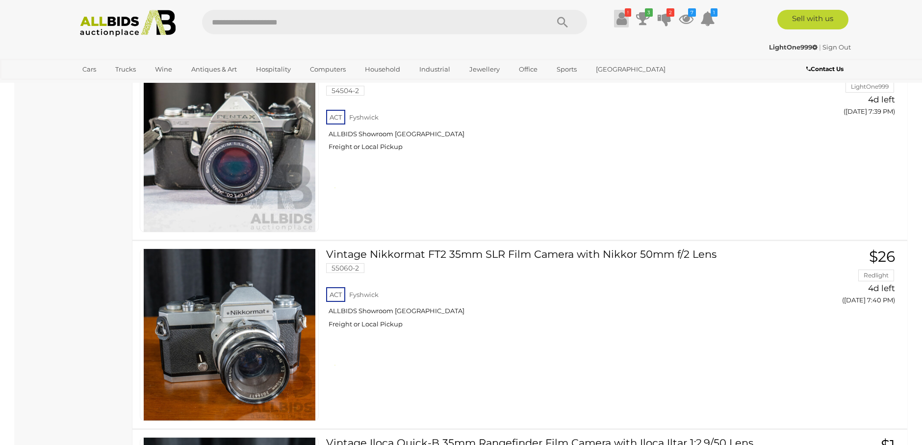
click at [624, 23] on icon at bounding box center [622, 19] width 10 height 18
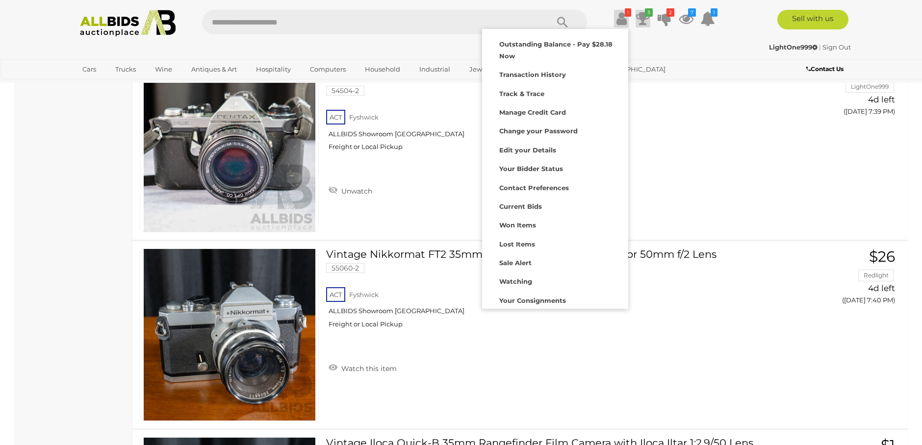
click at [649, 19] on icon at bounding box center [643, 19] width 14 height 18
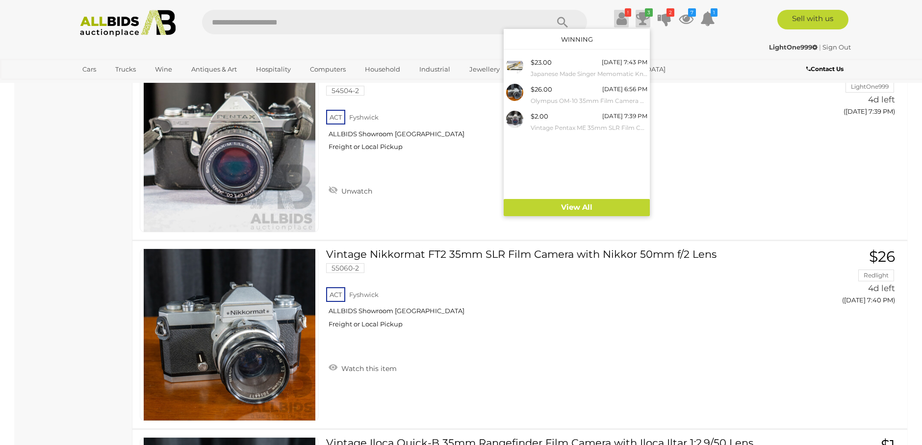
click at [622, 20] on icon at bounding box center [622, 19] width 10 height 18
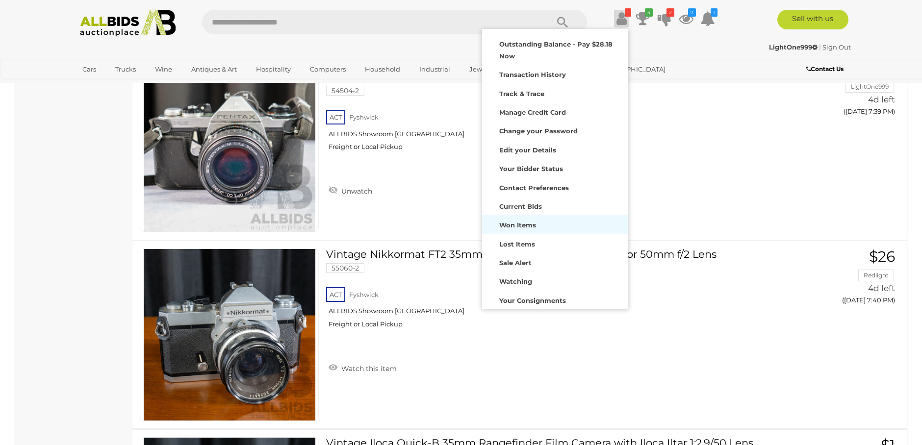
click at [524, 223] on strong "Won Items" at bounding box center [517, 225] width 37 height 8
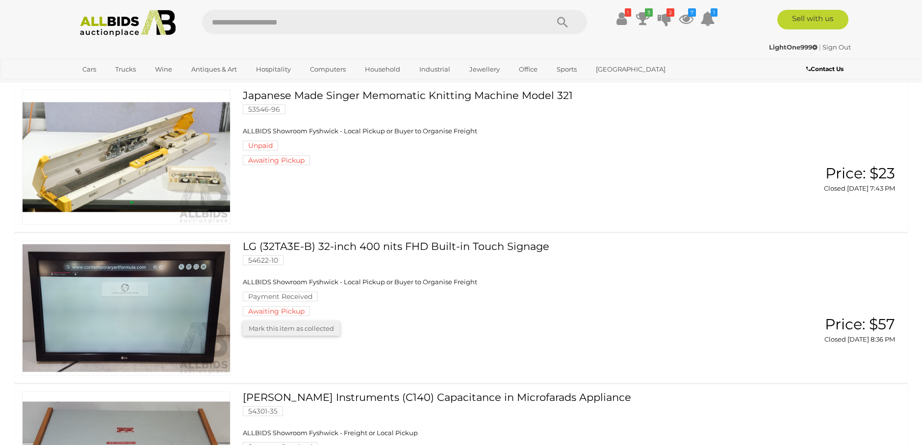
scroll to position [108, 0]
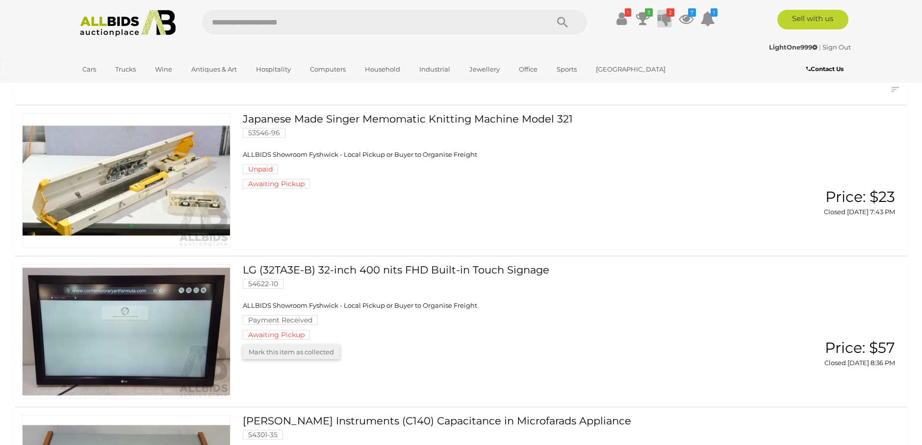
click at [667, 19] on icon at bounding box center [665, 19] width 14 height 18
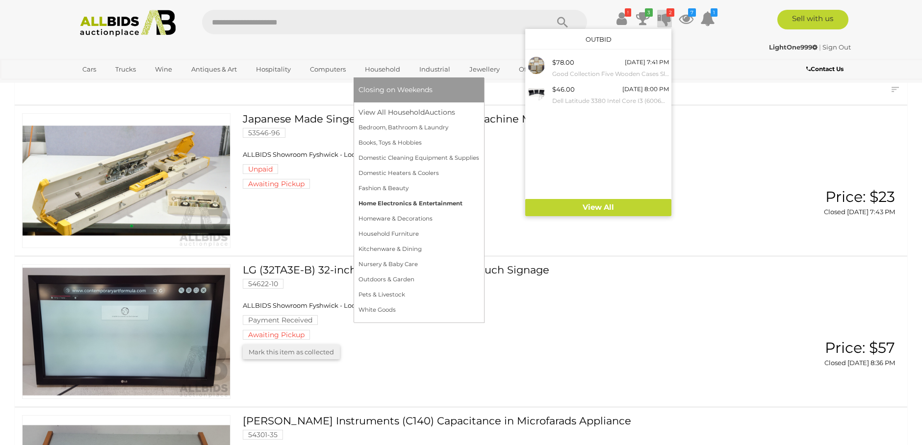
click at [410, 201] on link "Home Electronics & Entertainment" at bounding box center [419, 203] width 121 height 15
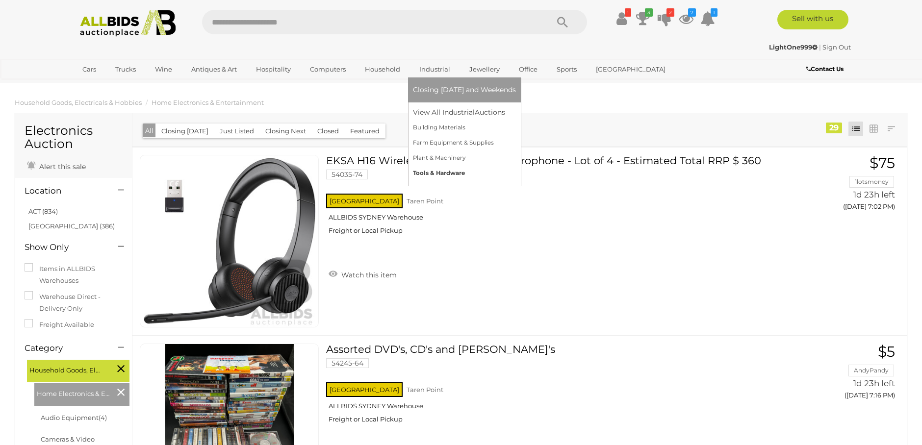
click at [447, 170] on link "Tools & Hardware" at bounding box center [464, 173] width 103 height 15
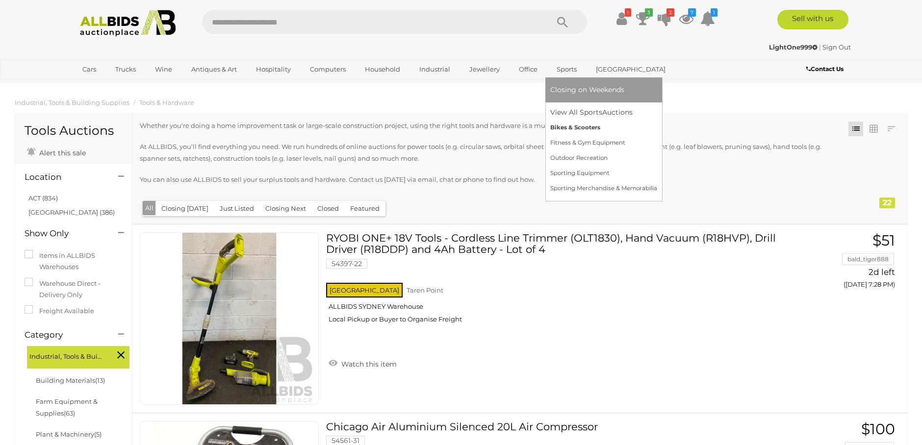
click at [576, 129] on link "Bikes & Scooters" at bounding box center [603, 127] width 107 height 15
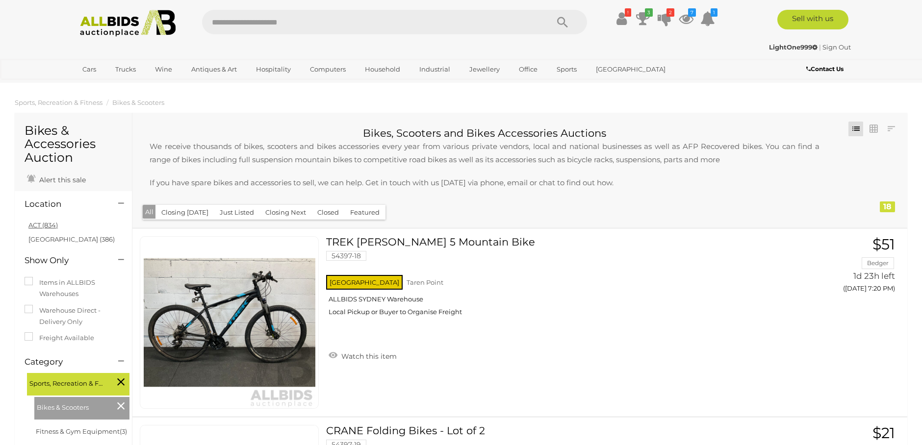
click at [45, 225] on link "ACT (834)" at bounding box center [42, 225] width 29 height 8
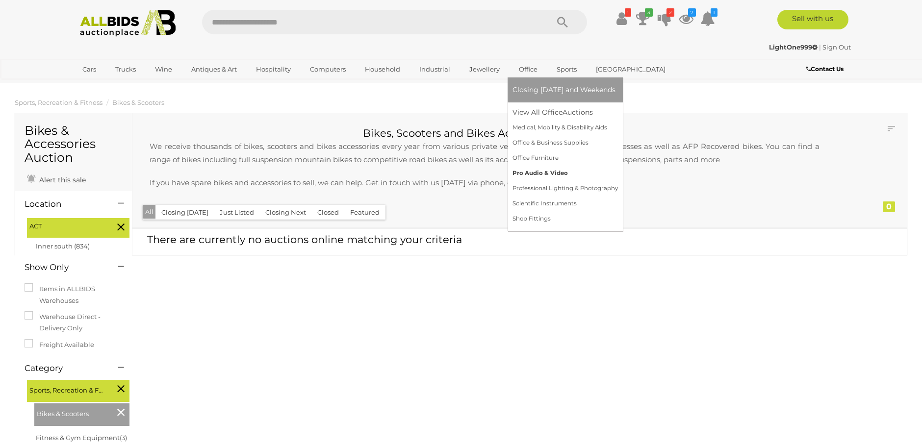
click at [540, 177] on link "Pro Audio & Video" at bounding box center [565, 173] width 105 height 15
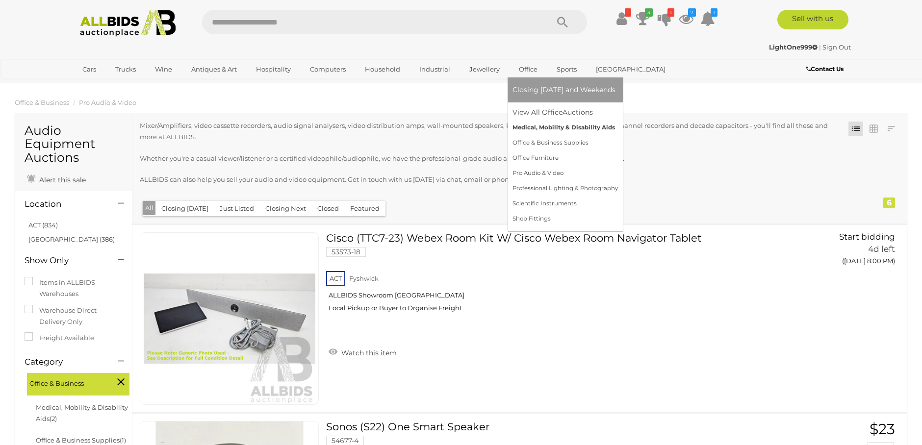
click at [550, 128] on link "Medical, Mobility & Disability Aids" at bounding box center [565, 127] width 105 height 15
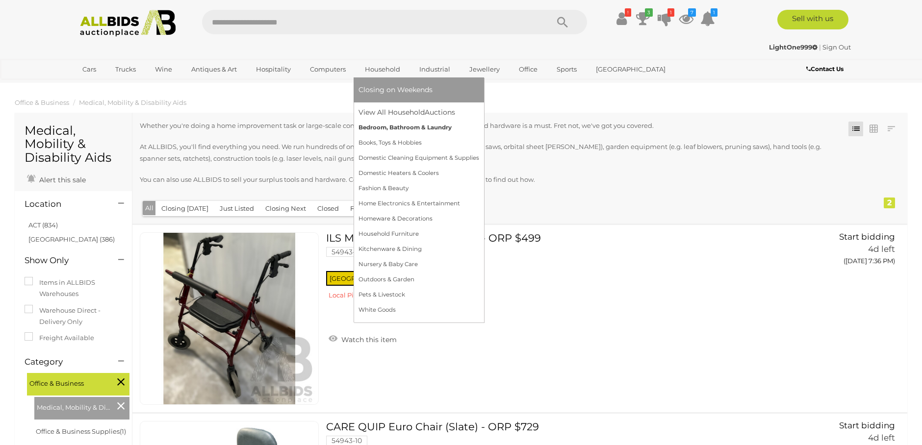
click at [404, 126] on link "Bedroom, Bathroom & Laundry" at bounding box center [419, 127] width 121 height 15
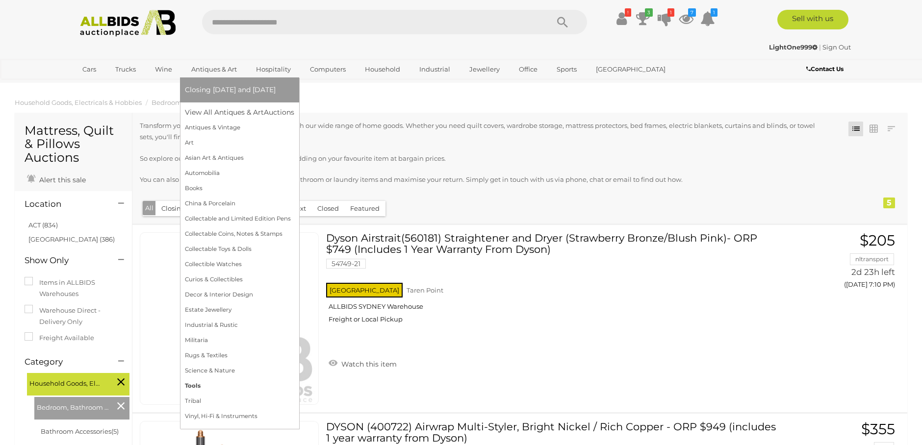
click at [200, 387] on link "Tools" at bounding box center [239, 386] width 109 height 15
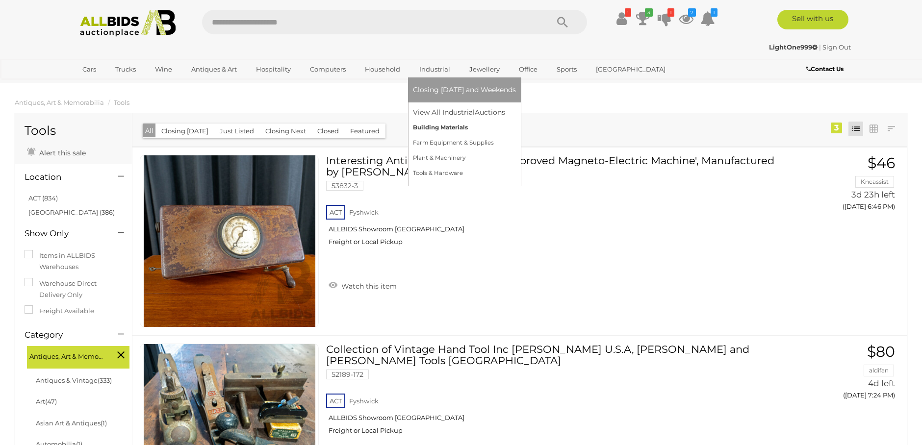
click at [450, 128] on link "Building Materials" at bounding box center [464, 127] width 103 height 15
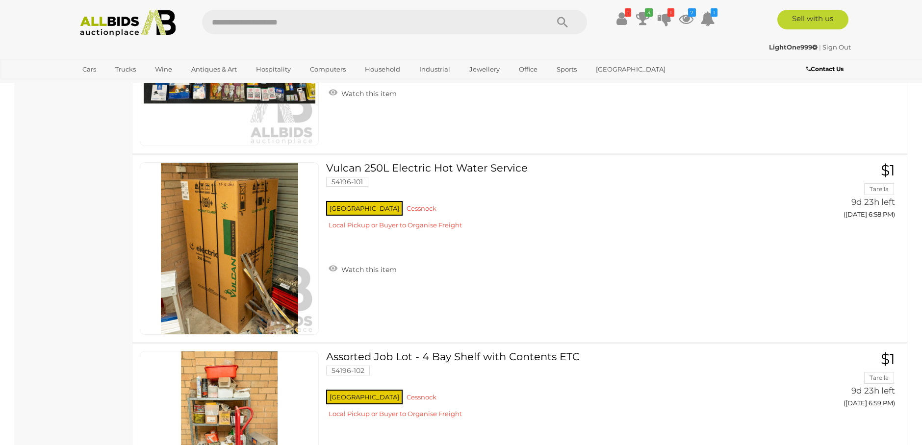
scroll to position [947, 0]
